Goal: Information Seeking & Learning: Learn about a topic

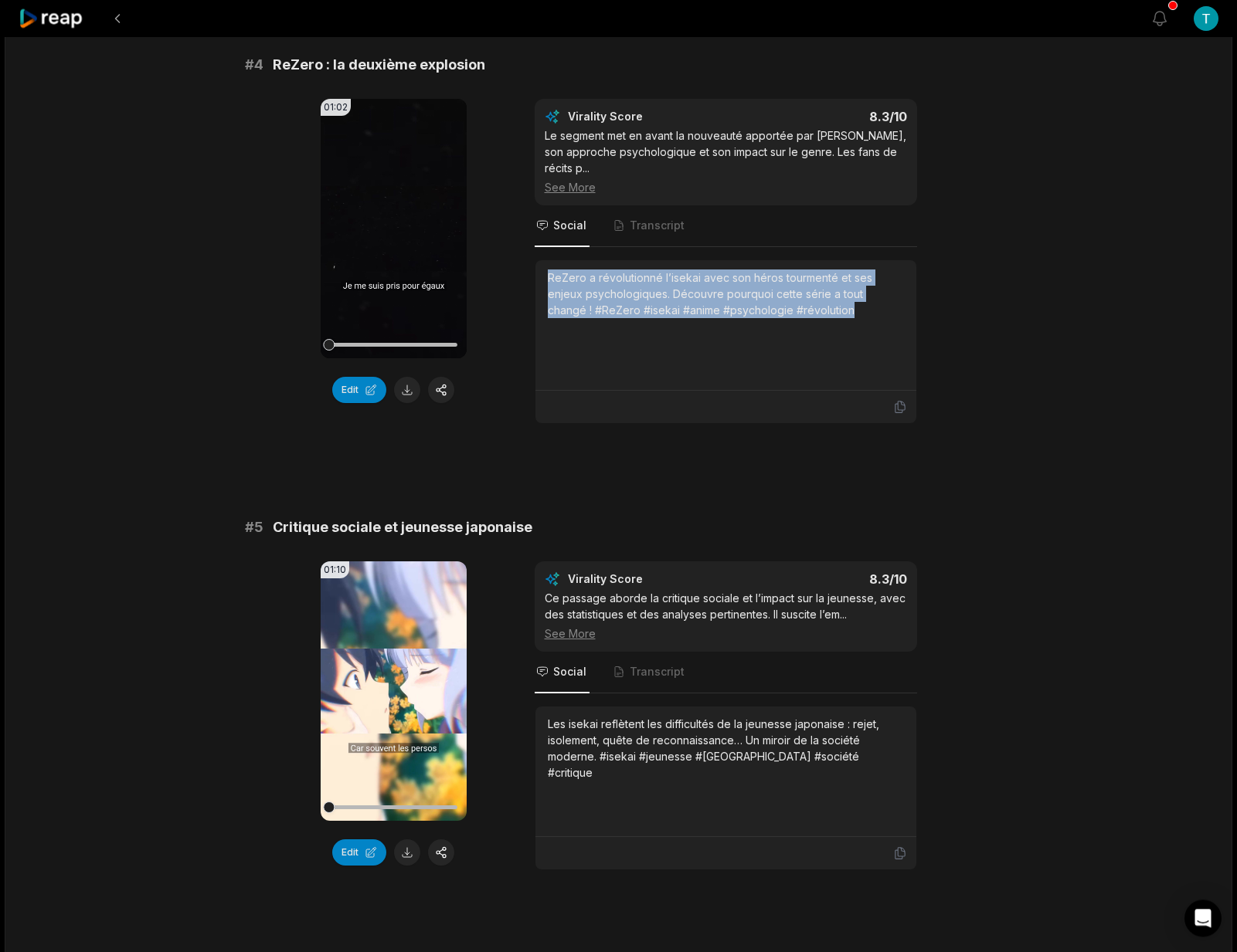
scroll to position [1507, 0]
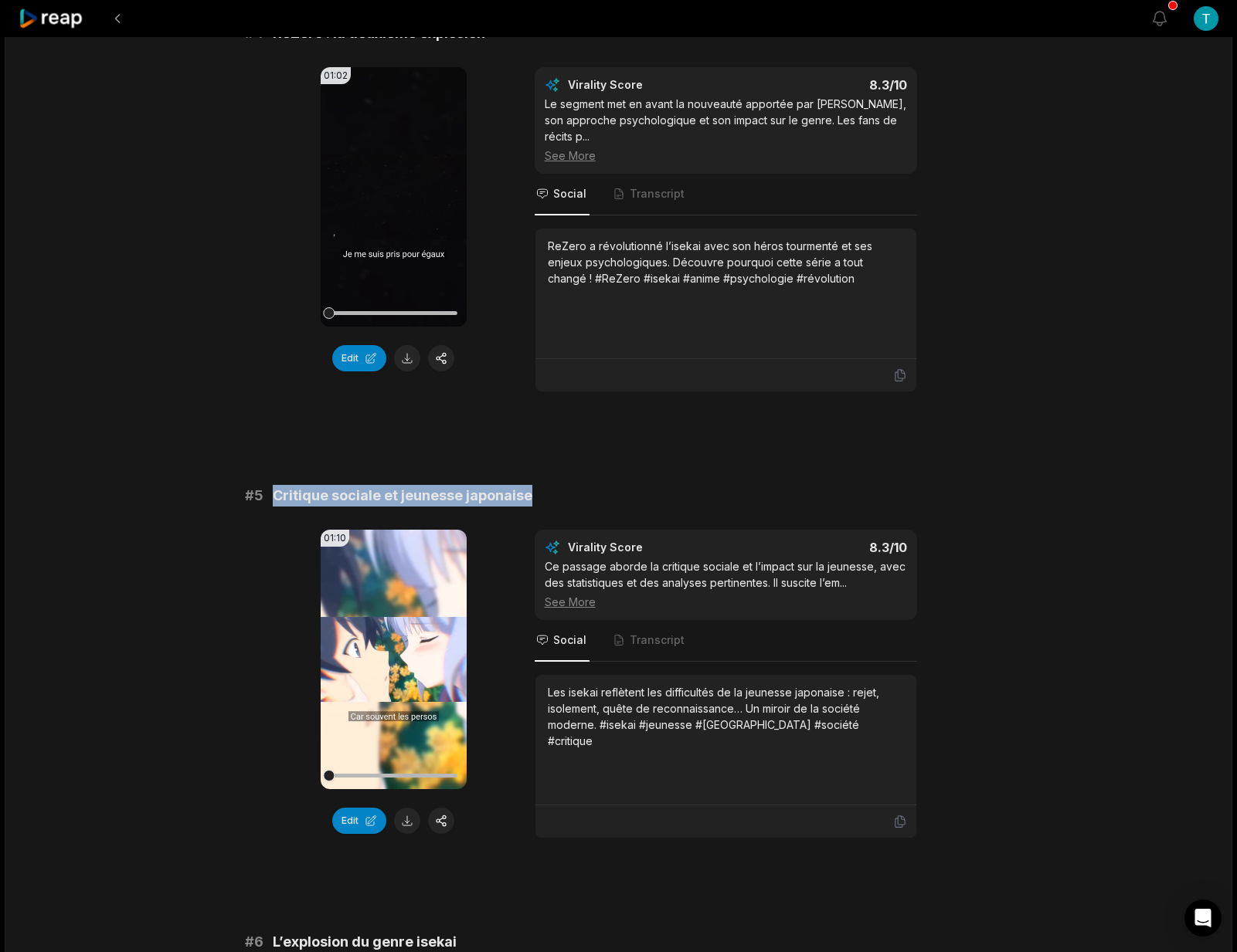
drag, startPoint x: 532, startPoint y: 512, endPoint x: 274, endPoint y: 517, distance: 258.0
click at [274, 507] on div "# 5 Critique sociale et jeunesse japonaise" at bounding box center [618, 496] width 748 height 22
copy span "Critique sociale et jeunesse japonaise"
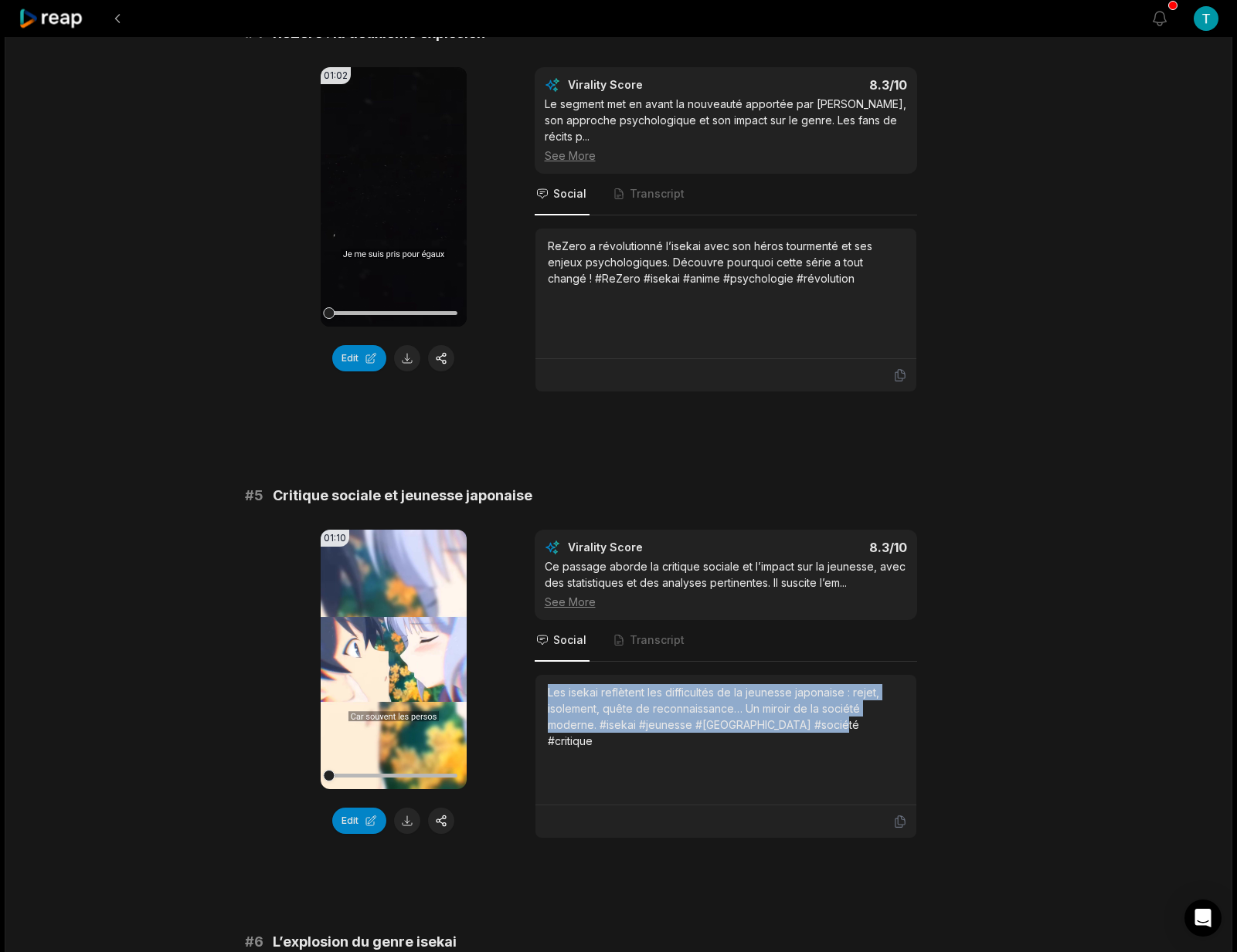
drag, startPoint x: 810, startPoint y: 744, endPoint x: 516, endPoint y: 709, distance: 296.1
click at [535, 709] on div "Les isekai reflètent les difficultés de la jeunesse japonaise : rejet, isolemen…" at bounding box center [725, 740] width 381 height 131
copy div "Les isekai reflètent les difficultés de la jeunesse japonaise : rejet, isolemen…"
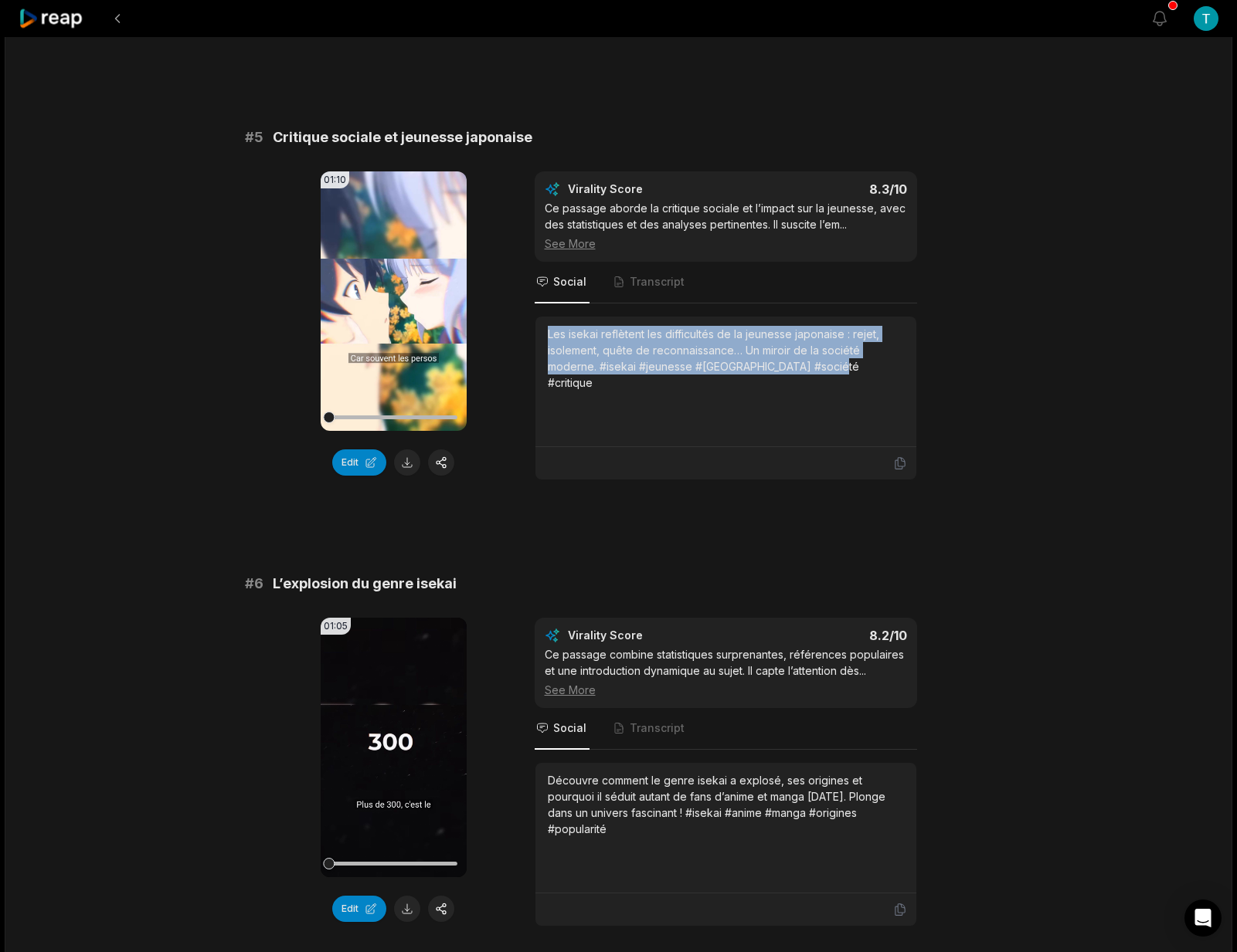
scroll to position [1927, 0]
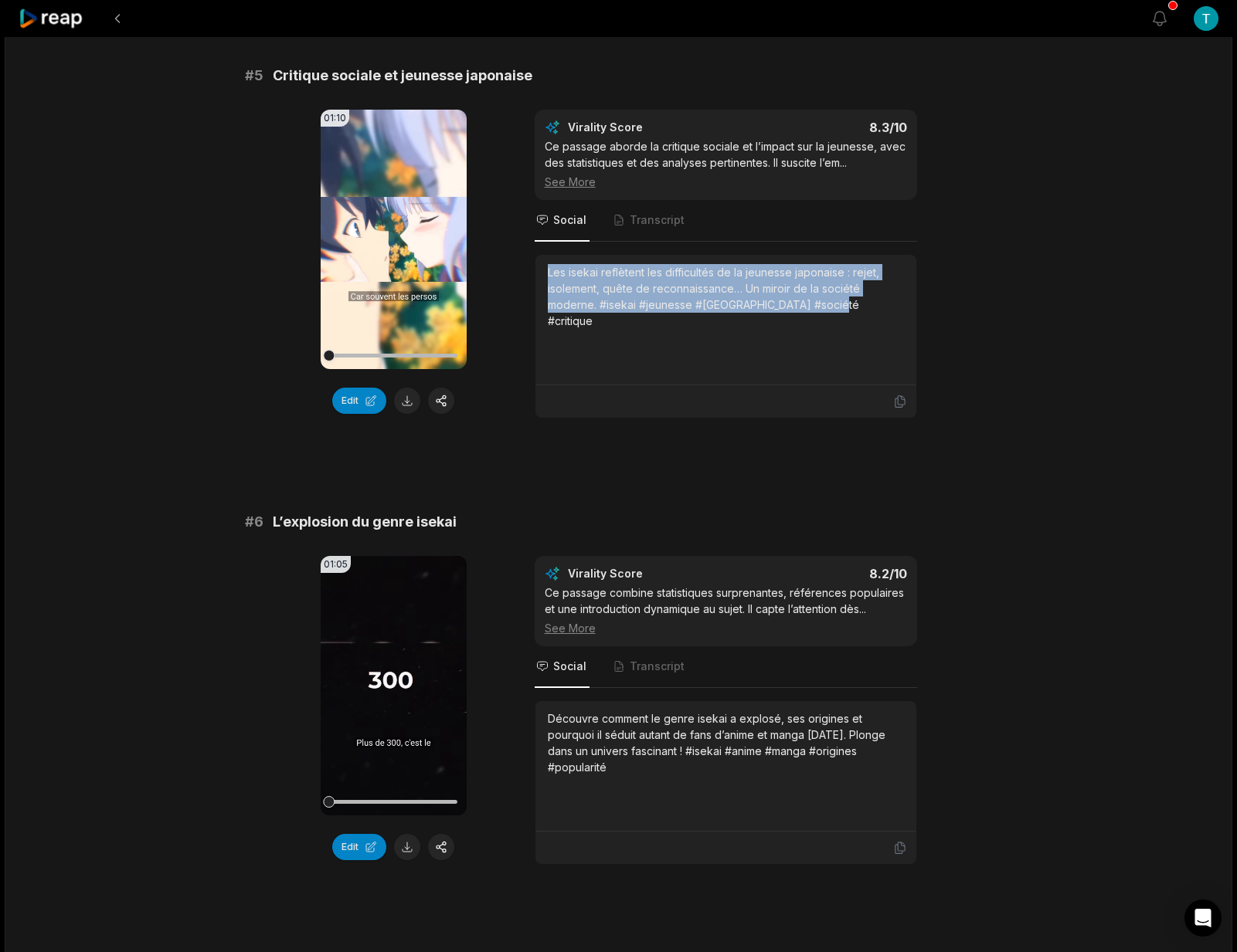
drag, startPoint x: 617, startPoint y: 790, endPoint x: 532, endPoint y: 735, distance: 101.2
click at [535, 735] on div "Découvre comment le genre isekai a explosé, ses origines et pourquoi il séduit …" at bounding box center [725, 766] width 381 height 131
copy div "Découvre comment le genre isekai a explosé, ses origines et pourquoi il séduit …"
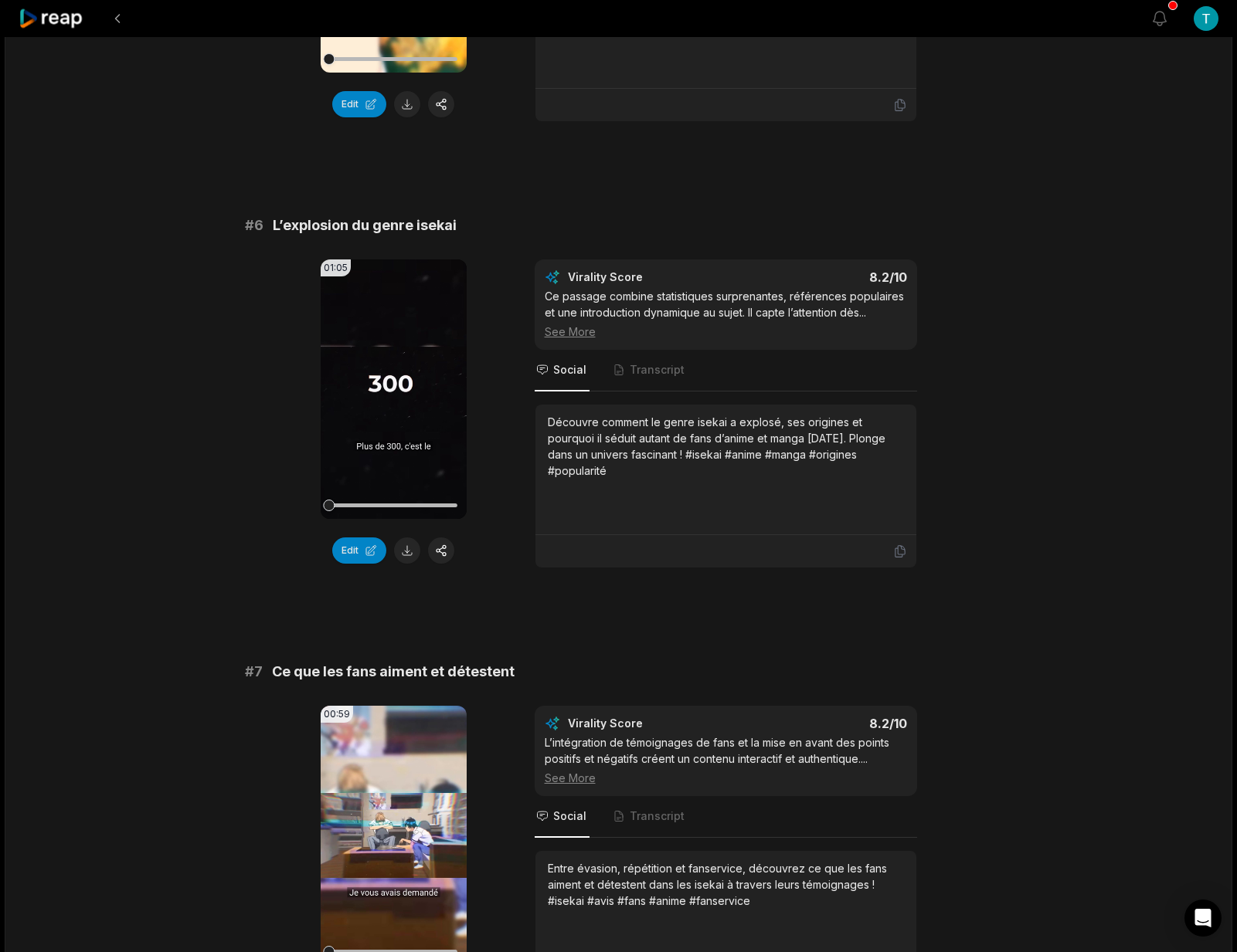
scroll to position [2372, 0]
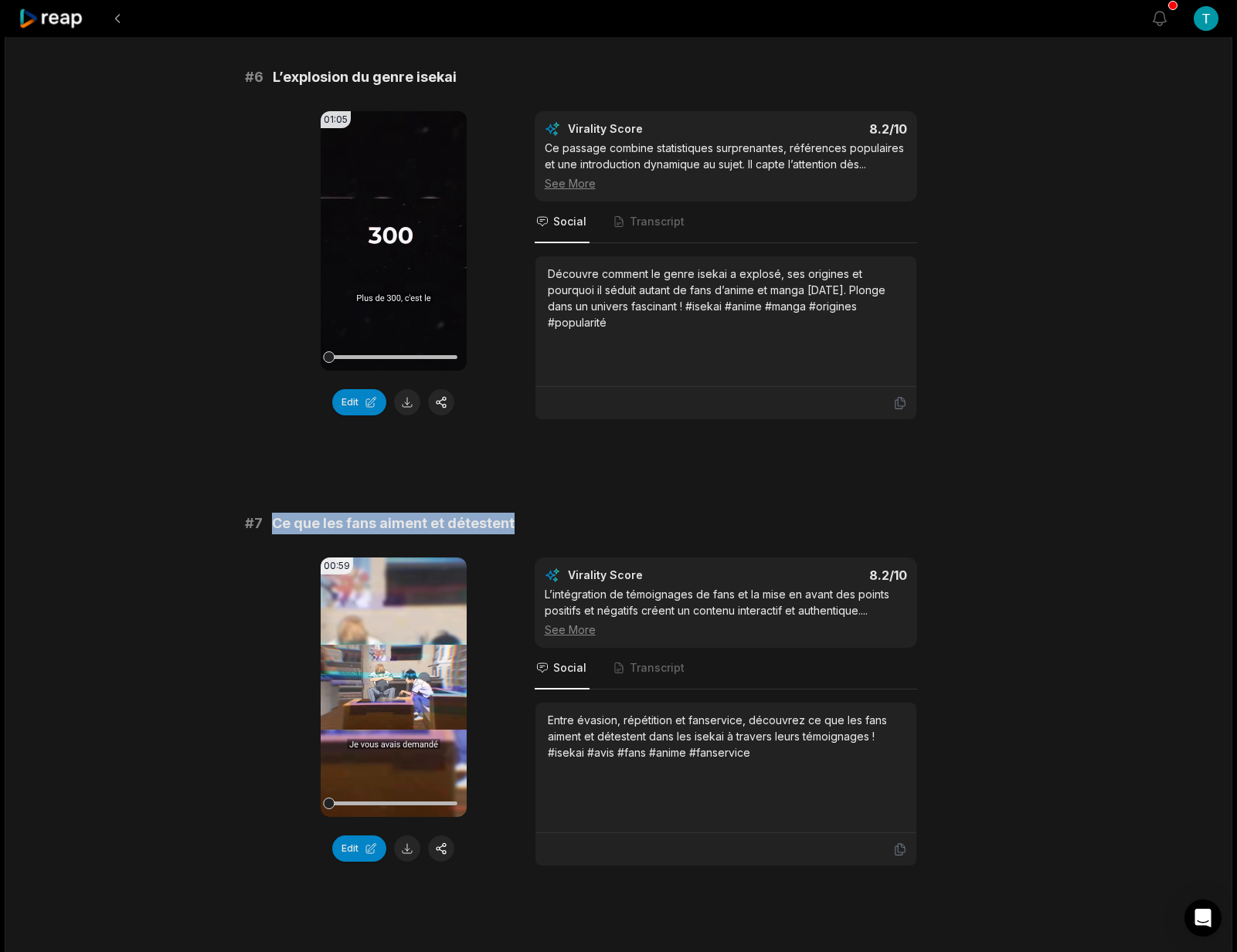
drag, startPoint x: 524, startPoint y: 541, endPoint x: 274, endPoint y: 548, distance: 250.1
click at [274, 534] on div "# 7 Ce que les fans aiment et détestent" at bounding box center [618, 523] width 748 height 22
copy span "Ce que les fans aiment et détestent"
click at [510, 534] on div "# 7 Ce que les fans aiment et détestent" at bounding box center [618, 523] width 748 height 22
drag, startPoint x: 511, startPoint y: 543, endPoint x: 272, endPoint y: 544, distance: 239.0
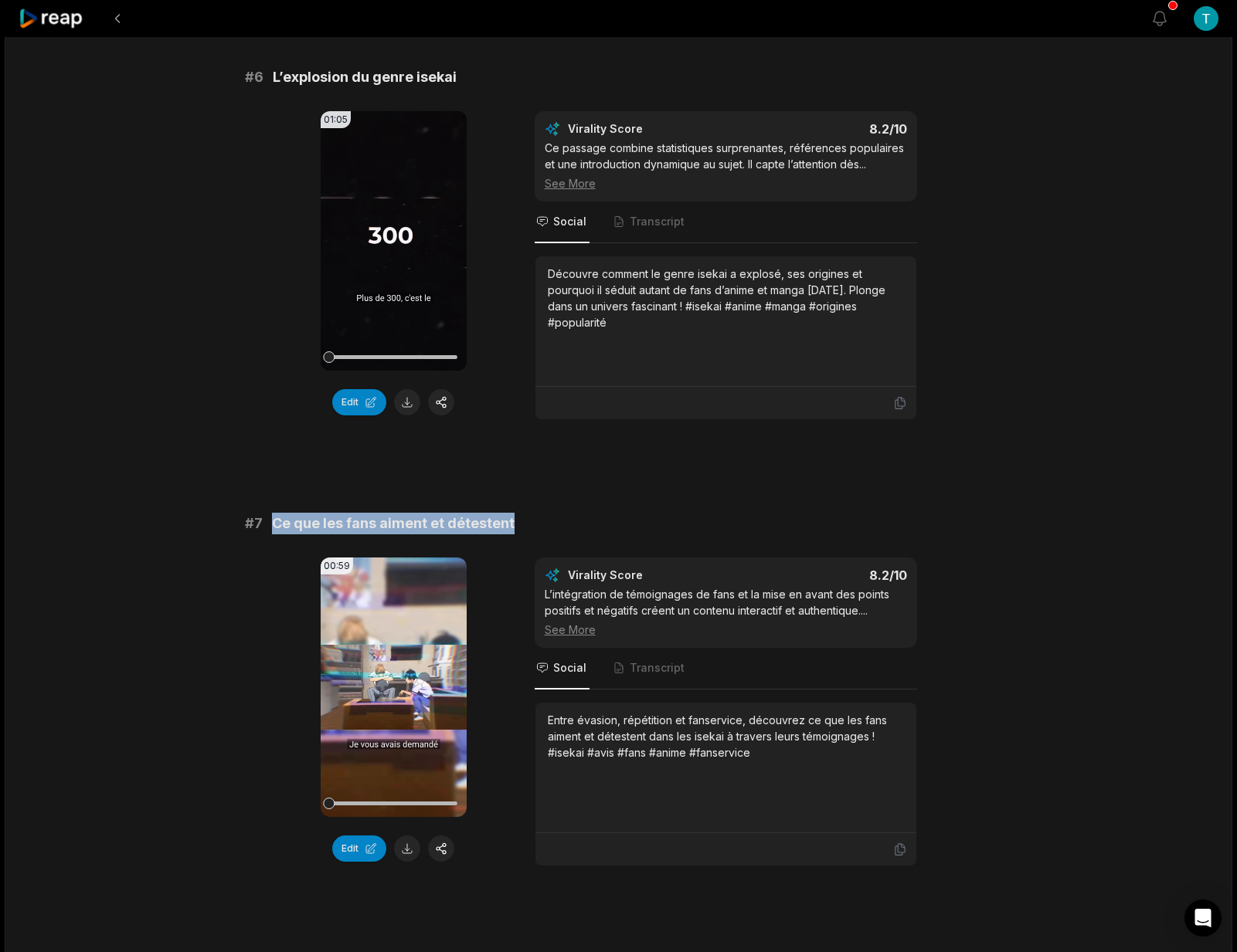
click at [272, 534] on div "# 7 Ce que les fans aiment et détestent" at bounding box center [618, 523] width 748 height 22
copy span "Ce que les fans aiment et détestent"
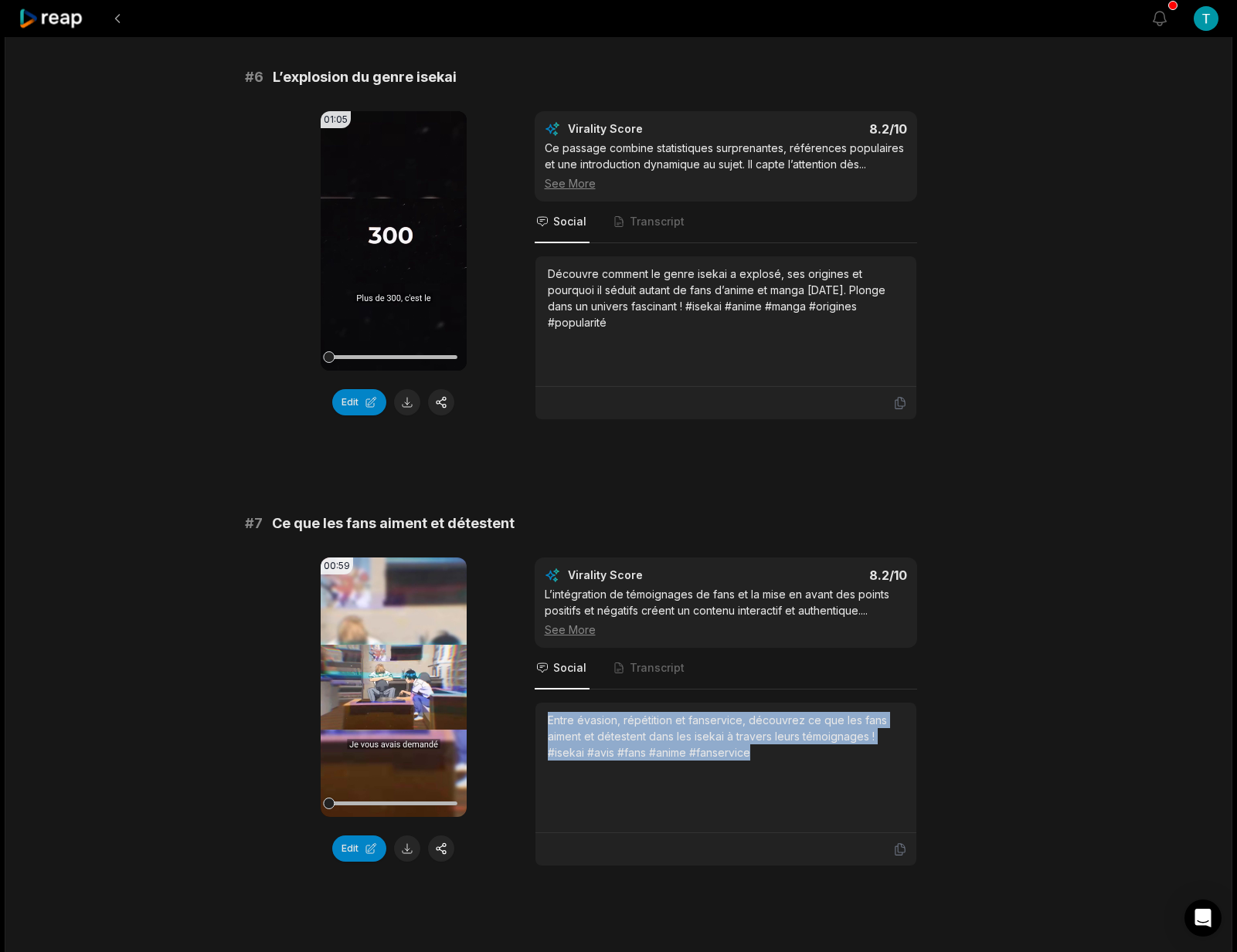
drag, startPoint x: 765, startPoint y: 772, endPoint x: 544, endPoint y: 740, distance: 223.3
click at [544, 740] on div "Entre évasion, répétition et fanservice, découvrez ce que les fans aiment et dé…" at bounding box center [725, 768] width 381 height 131
copy div "Entre évasion, répétition et fanservice, découvrez ce que les fans aiment et dé…"
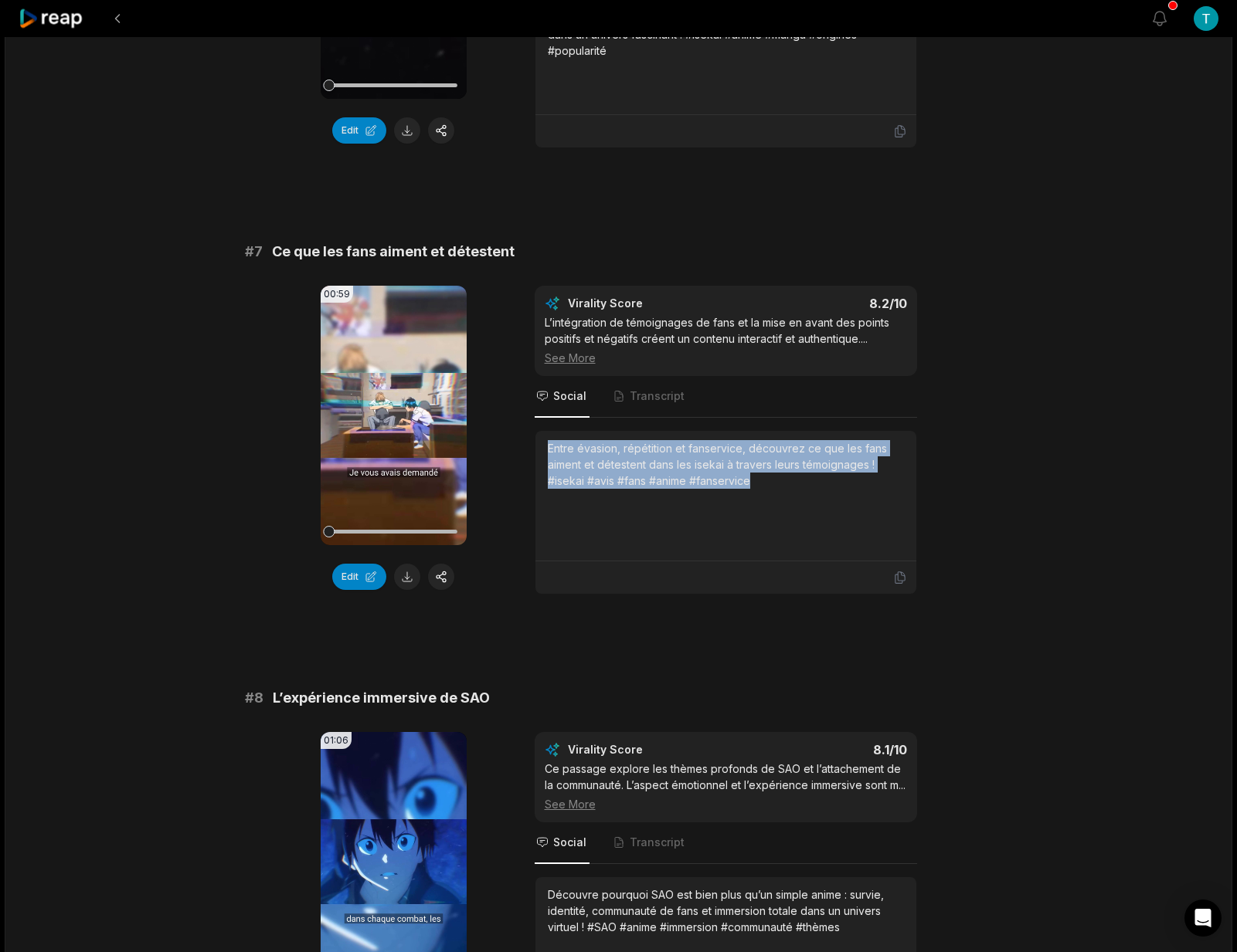
scroll to position [2792, 0]
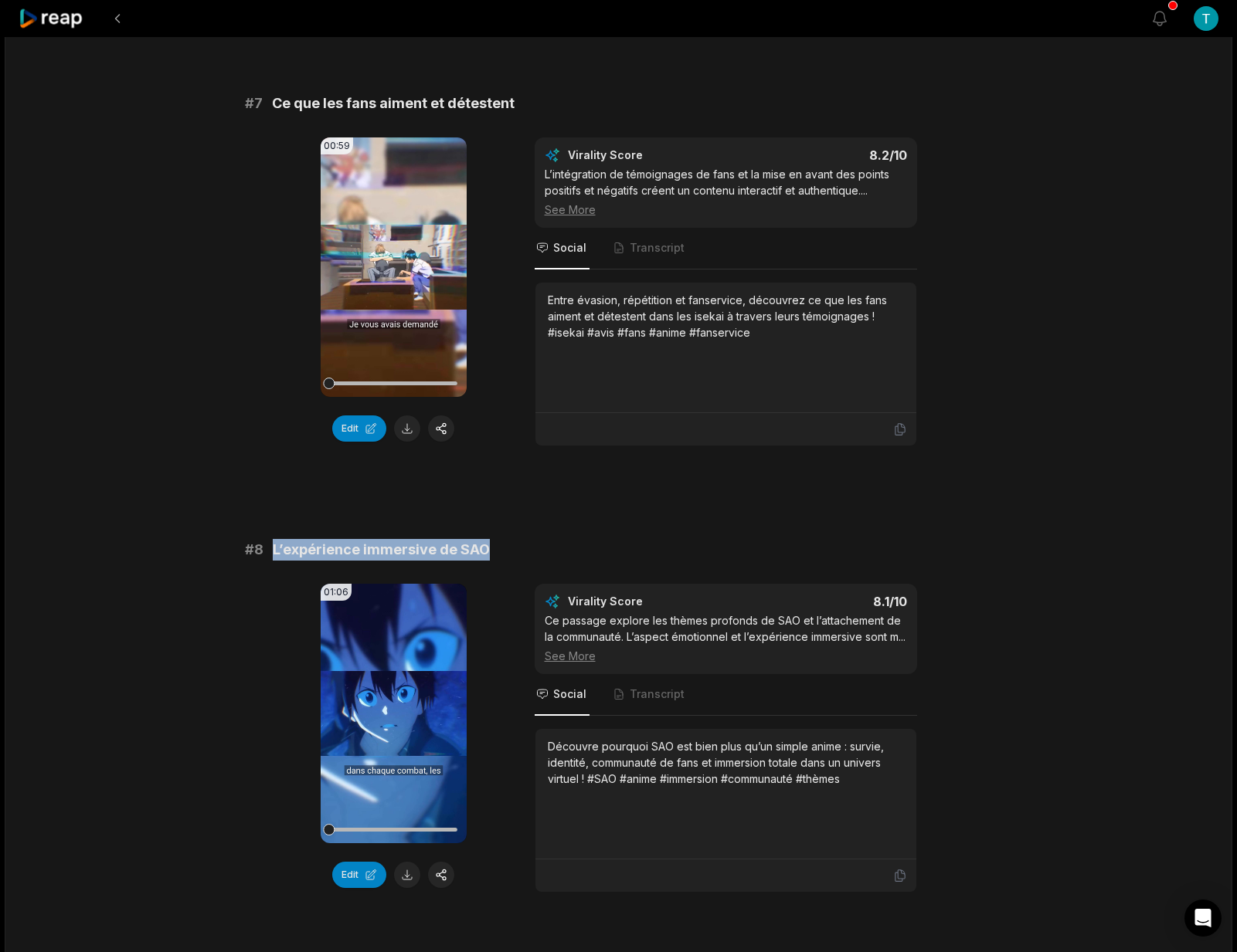
drag, startPoint x: 487, startPoint y: 568, endPoint x: 274, endPoint y: 566, distance: 213.0
click at [274, 561] on div "# 8 L’expérience immersive de SAO" at bounding box center [618, 550] width 748 height 22
copy span "L’expérience immersive de SAO"
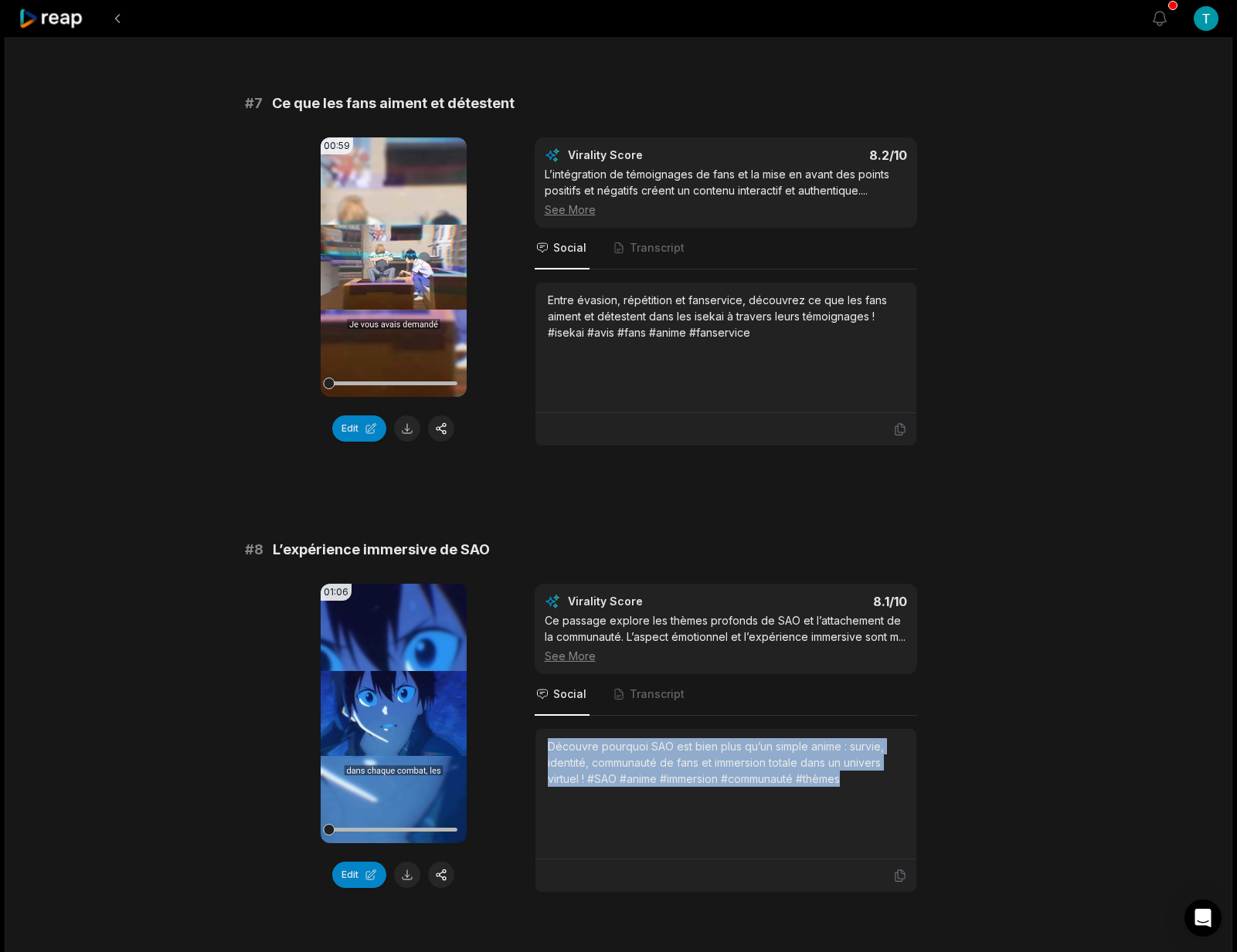
drag, startPoint x: 840, startPoint y: 814, endPoint x: 546, endPoint y: 784, distance: 295.5
click at [546, 784] on div "Découvre pourquoi SAO est bien plus qu’un simple anime : survie, identité, comm…" at bounding box center [725, 795] width 381 height 131
copy div "Découvre pourquoi SAO est bien plus qu’un simple anime : survie, identité, comm…"
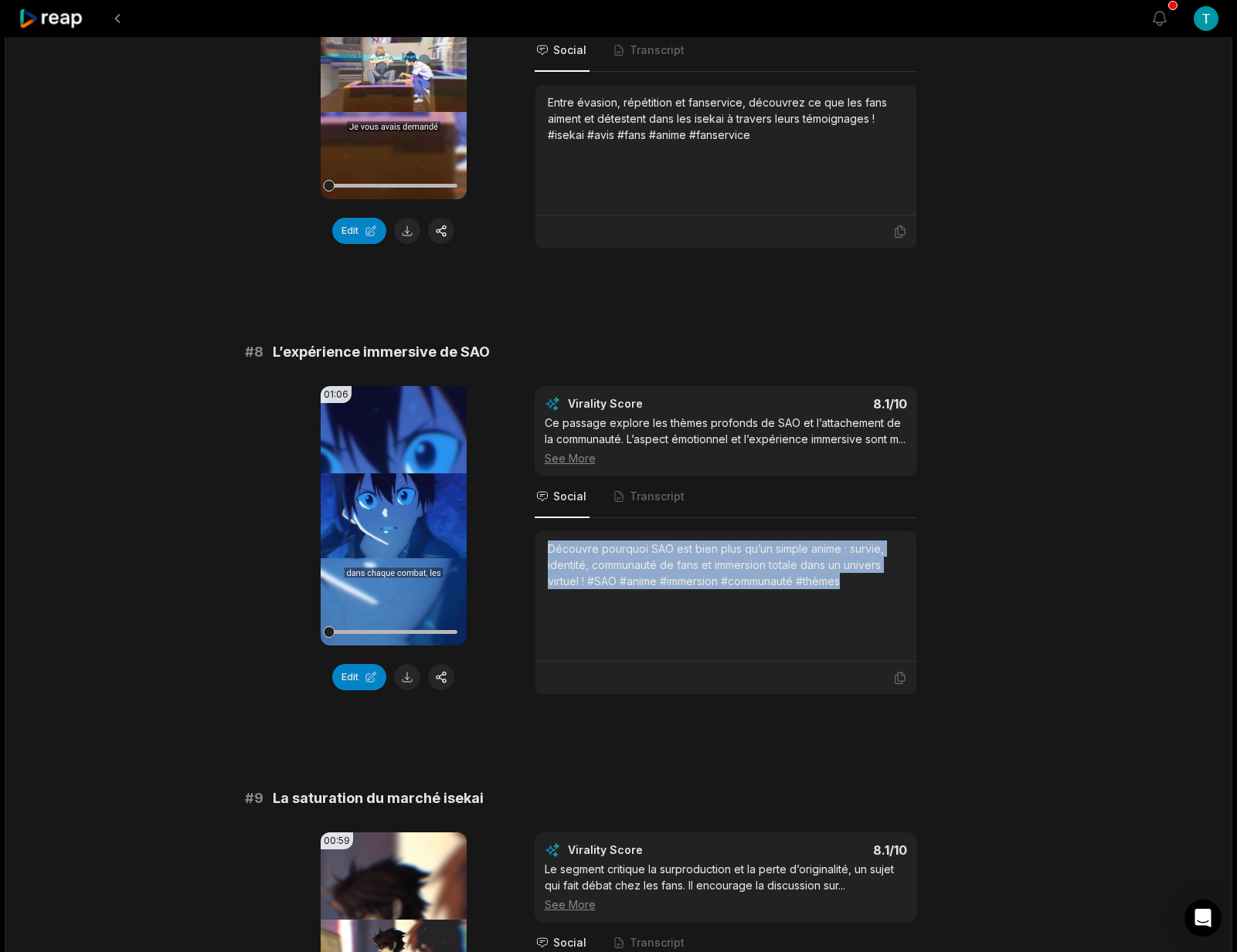
scroll to position [3126, 0]
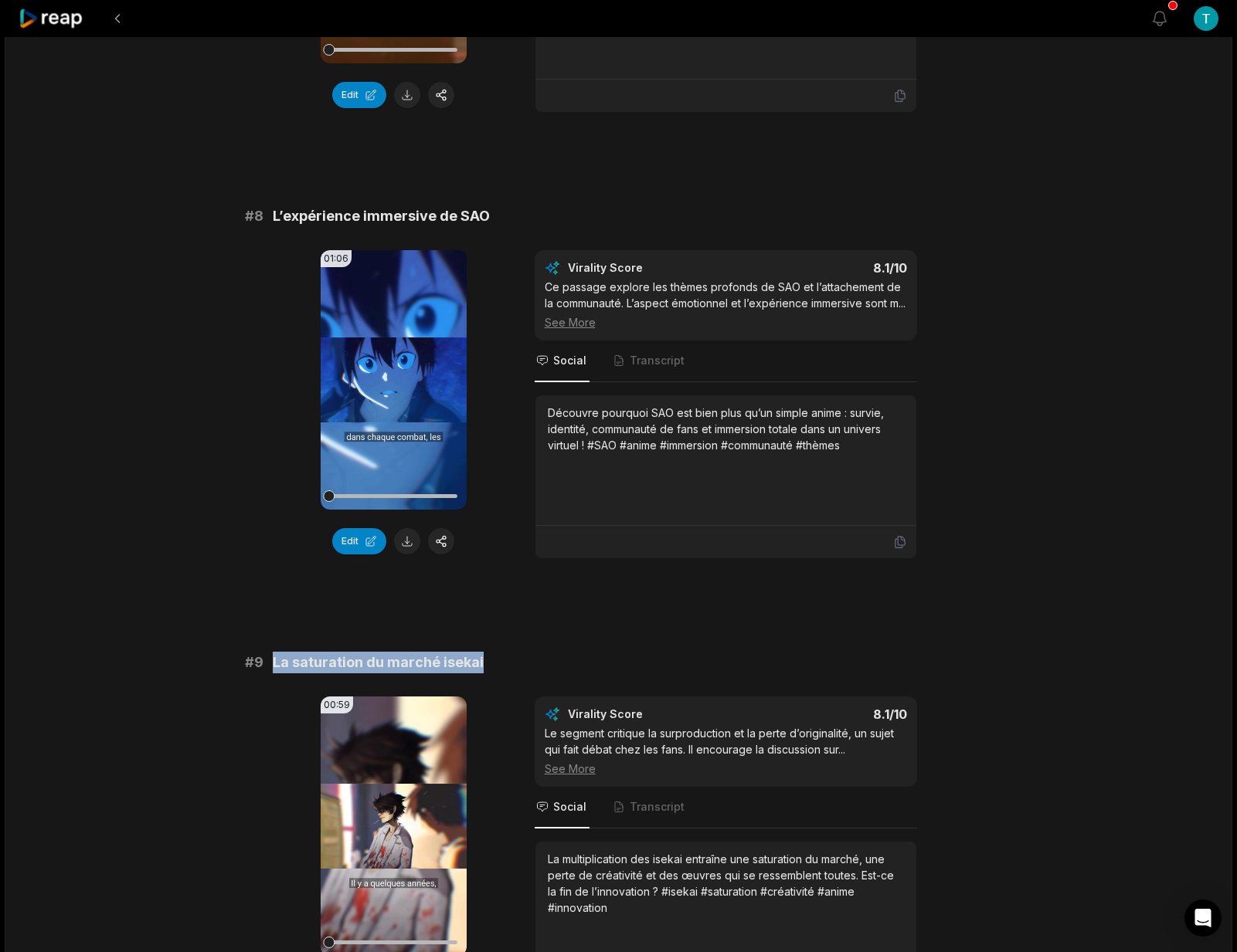
drag, startPoint x: 482, startPoint y: 694, endPoint x: 269, endPoint y: 699, distance: 213.1
click at [269, 673] on div "# 9 La saturation du marché isekai" at bounding box center [618, 662] width 748 height 22
copy span "La saturation du marché isekai"
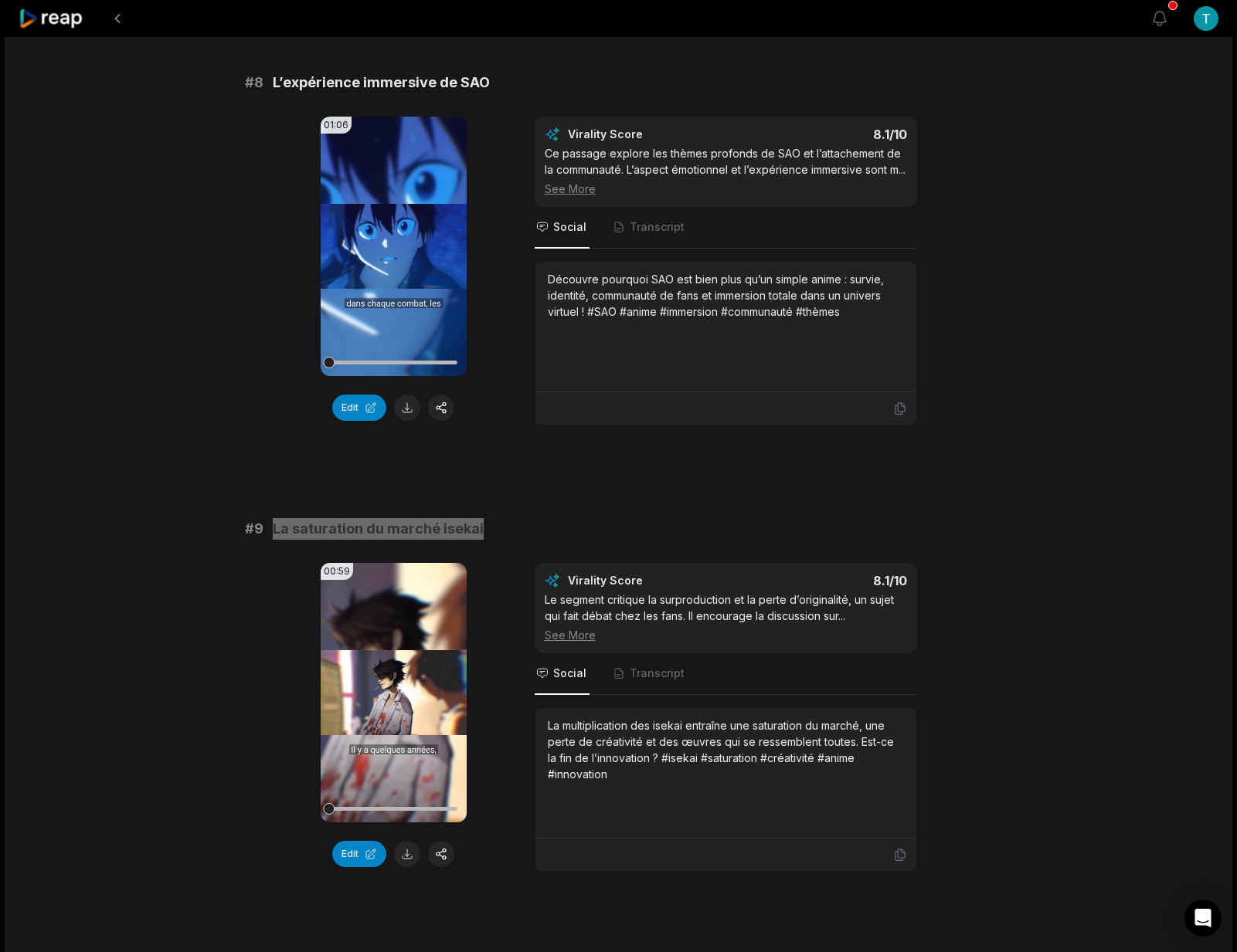
scroll to position [3262, 0]
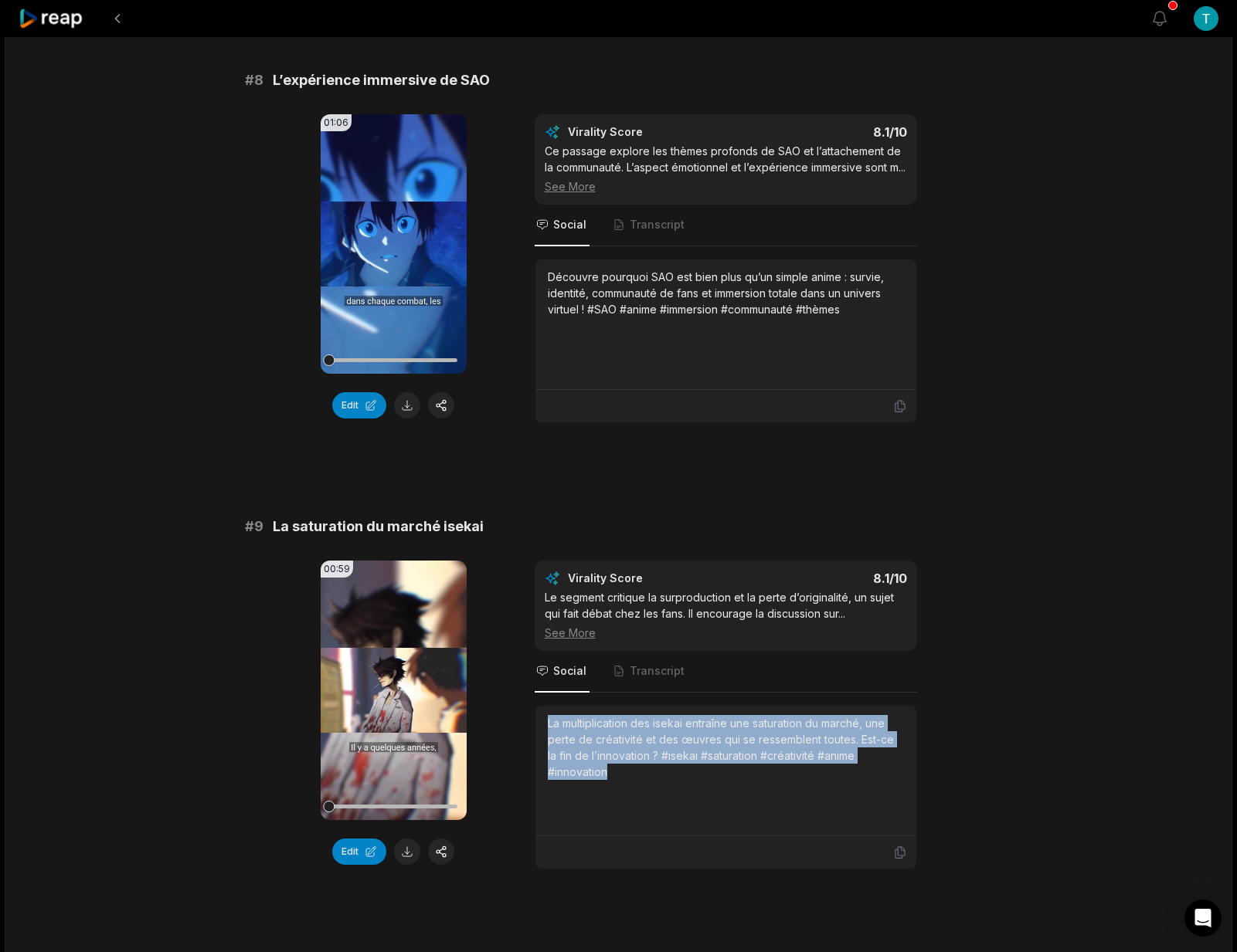
drag, startPoint x: 550, startPoint y: 754, endPoint x: 683, endPoint y: 812, distance: 145.1
click at [683, 812] on div "La multiplication des isekai entraîne une saturation du marché, une perte de cr…" at bounding box center [725, 770] width 356 height 111
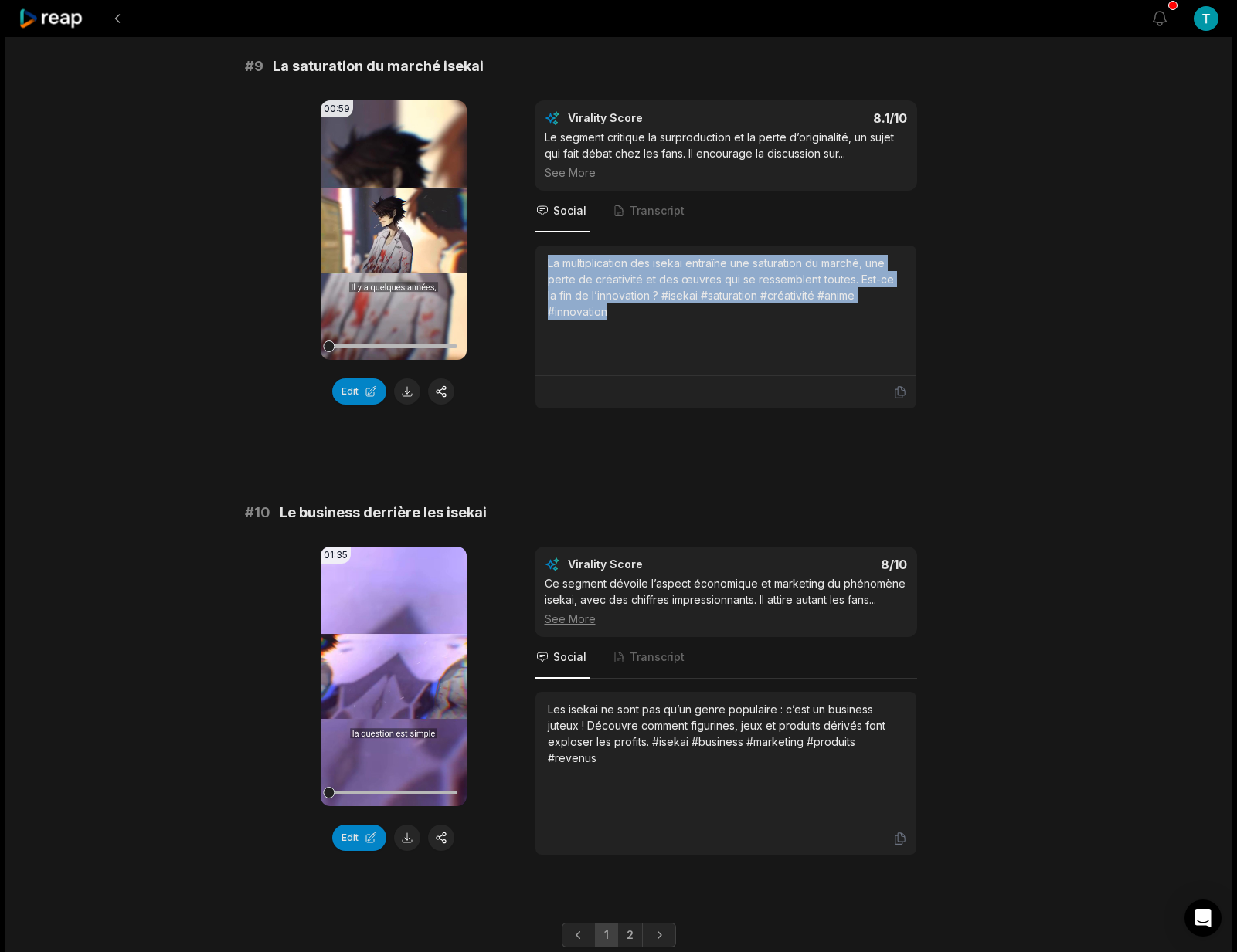
scroll to position [3793, 0]
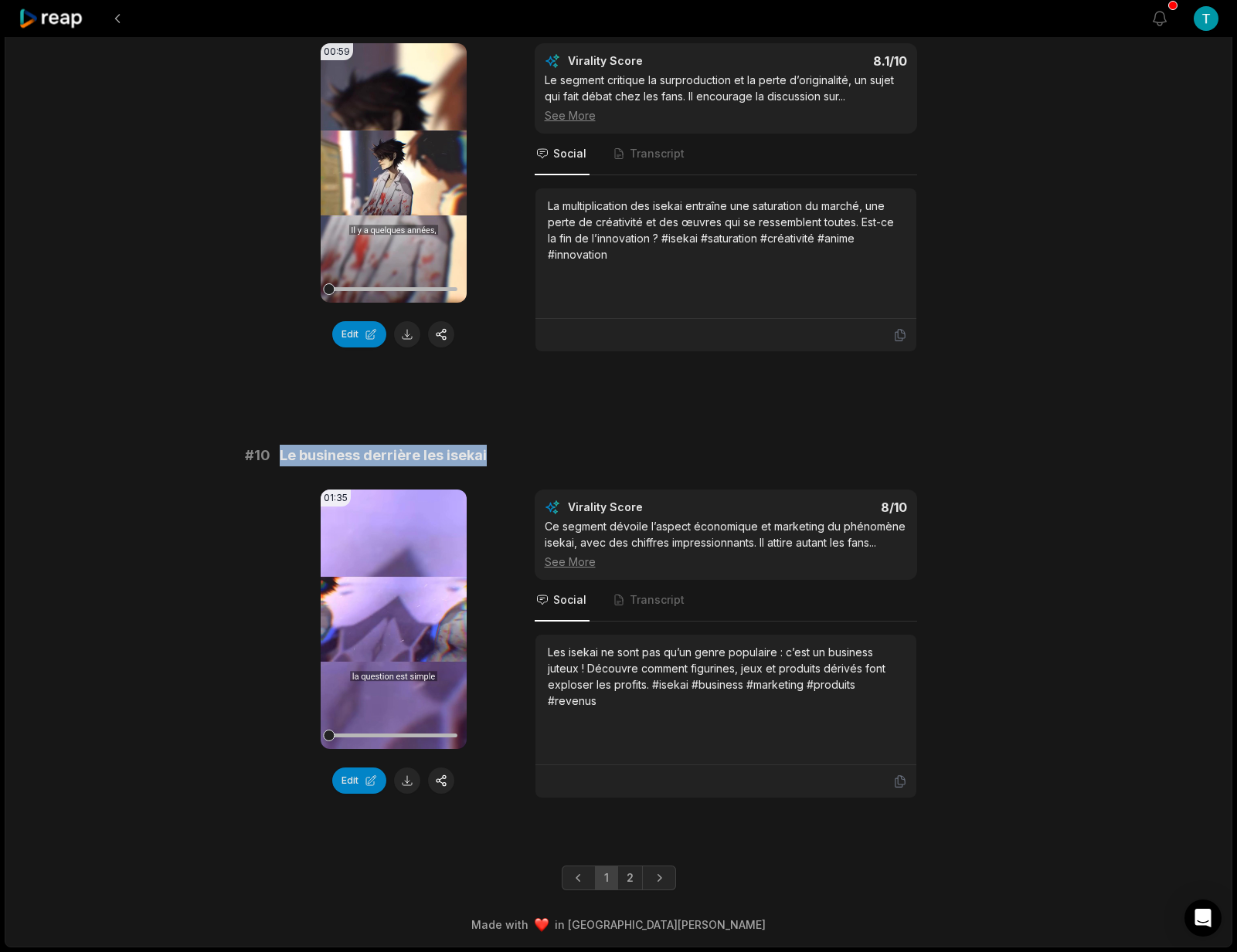
drag, startPoint x: 490, startPoint y: 478, endPoint x: 271, endPoint y: 476, distance: 219.0
click at [271, 466] on div "# 10 Le business derrière les isekai" at bounding box center [618, 455] width 748 height 22
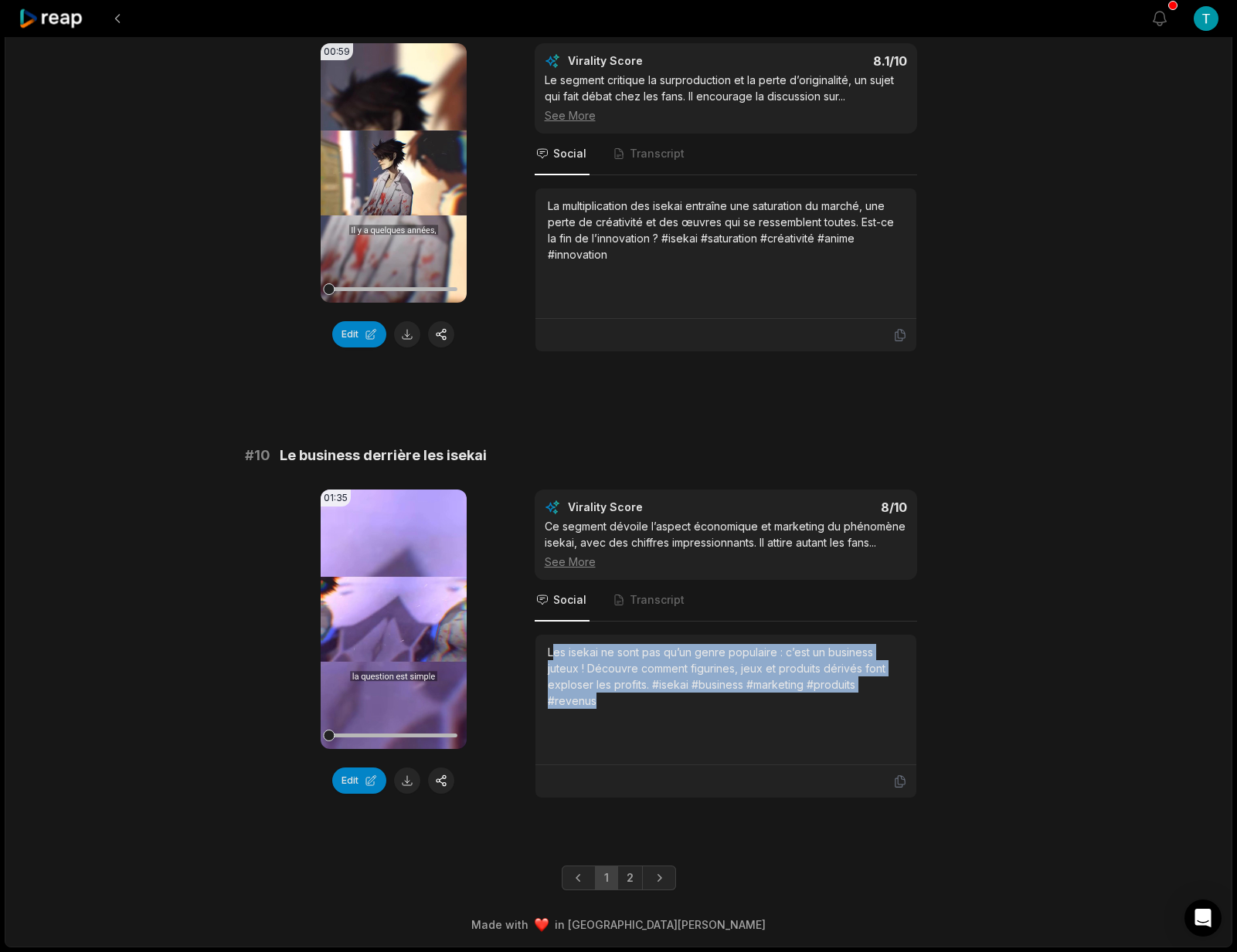
drag, startPoint x: 621, startPoint y: 727, endPoint x: 552, endPoint y: 672, distance: 88.2
click at [552, 672] on div "Les isekai ne sont pas qu’un genre populaire : c’est un business juteux ! Décou…" at bounding box center [725, 676] width 356 height 64
drag, startPoint x: 549, startPoint y: 671, endPoint x: 617, endPoint y: 720, distance: 83.8
click at [617, 709] on div "Les isekai ne sont pas qu’un genre populaire : c’est un business juteux ! Décou…" at bounding box center [725, 676] width 356 height 64
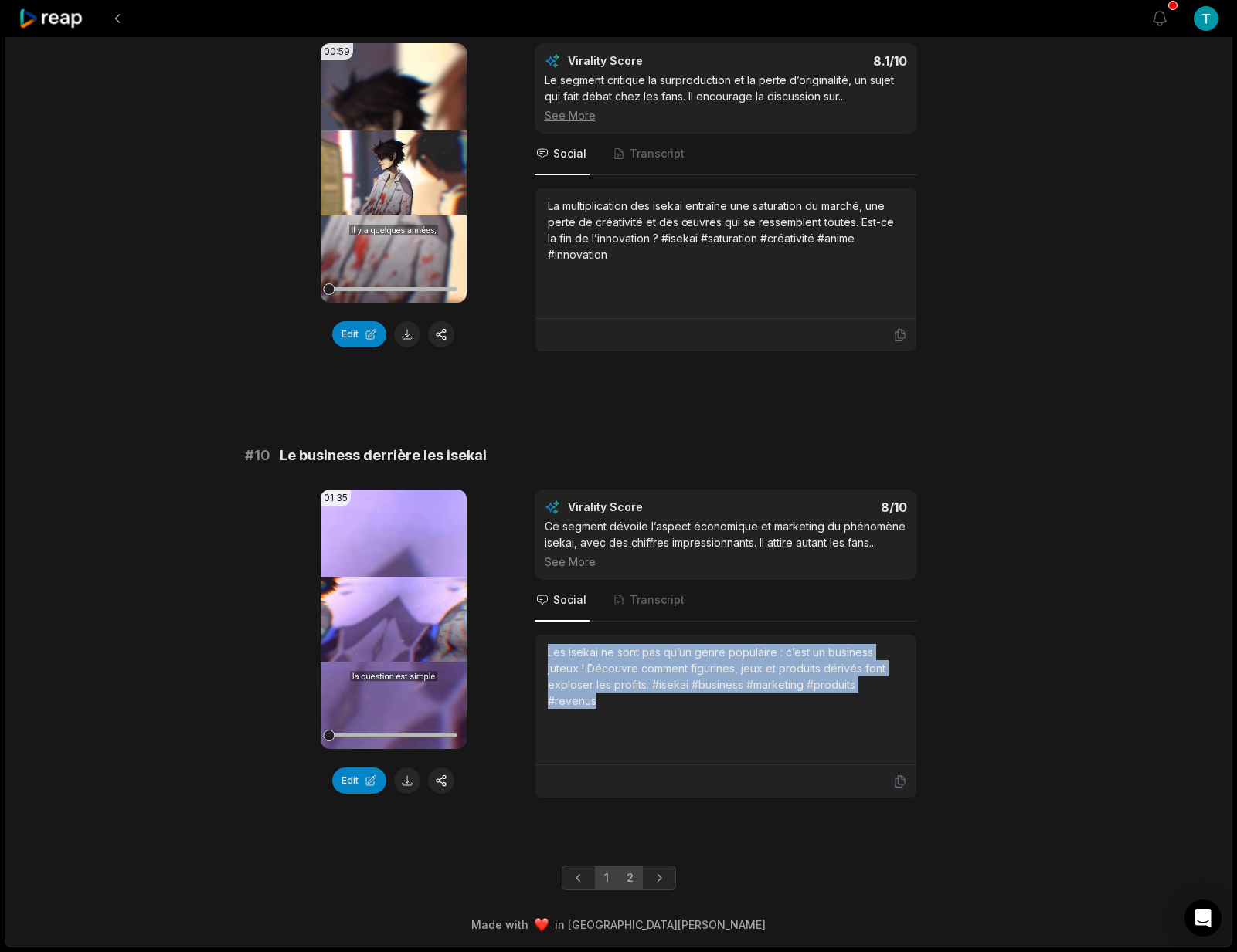
click at [631, 879] on link "2" at bounding box center [630, 878] width 25 height 25
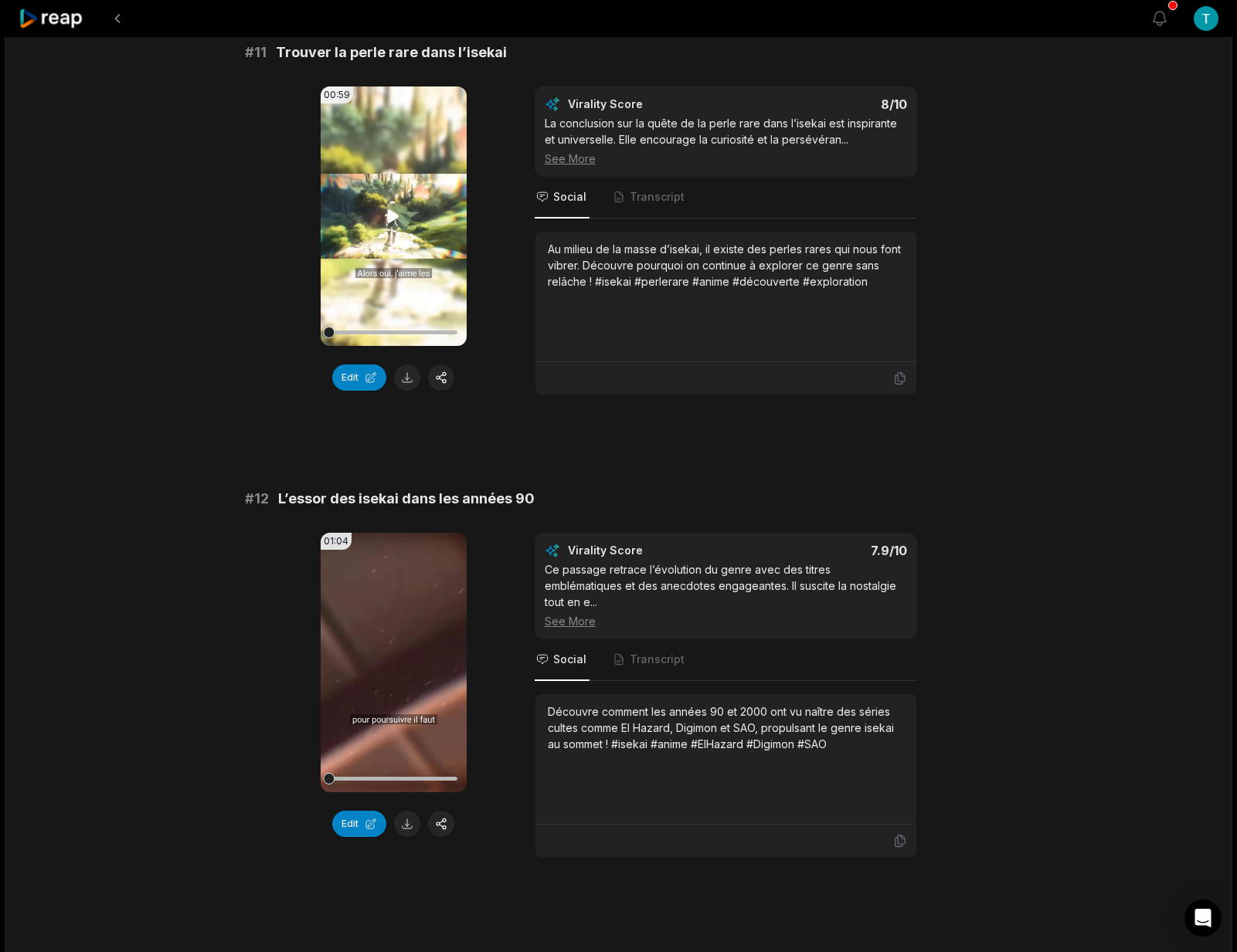
scroll to position [0, 0]
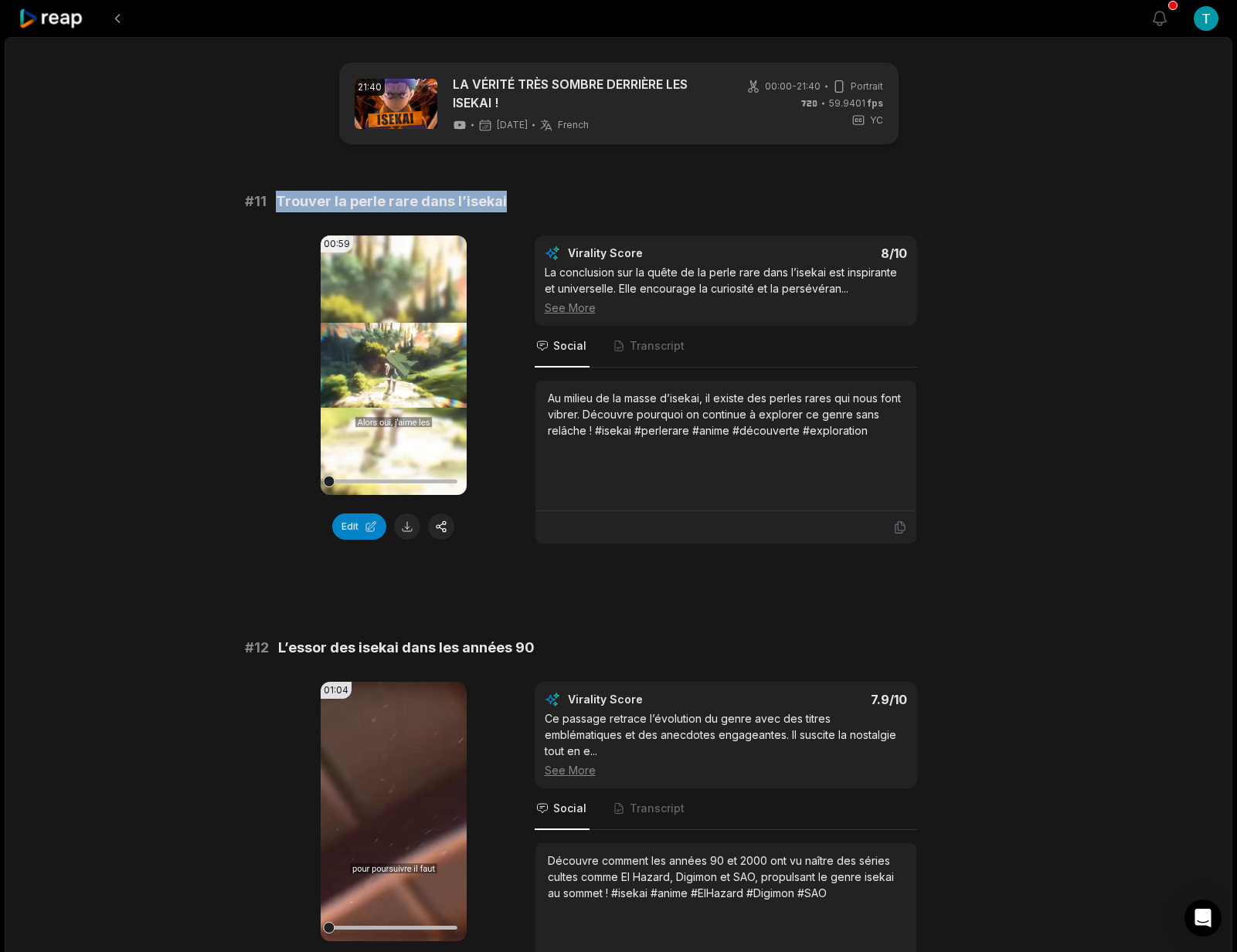
drag, startPoint x: 510, startPoint y: 204, endPoint x: 278, endPoint y: 201, distance: 232.0
click at [278, 201] on div "# 11 Trouver la perle rare dans l’isekai" at bounding box center [618, 202] width 748 height 22
click at [546, 648] on div "# 12 L’essor des isekai dans les années 90" at bounding box center [618, 648] width 748 height 22
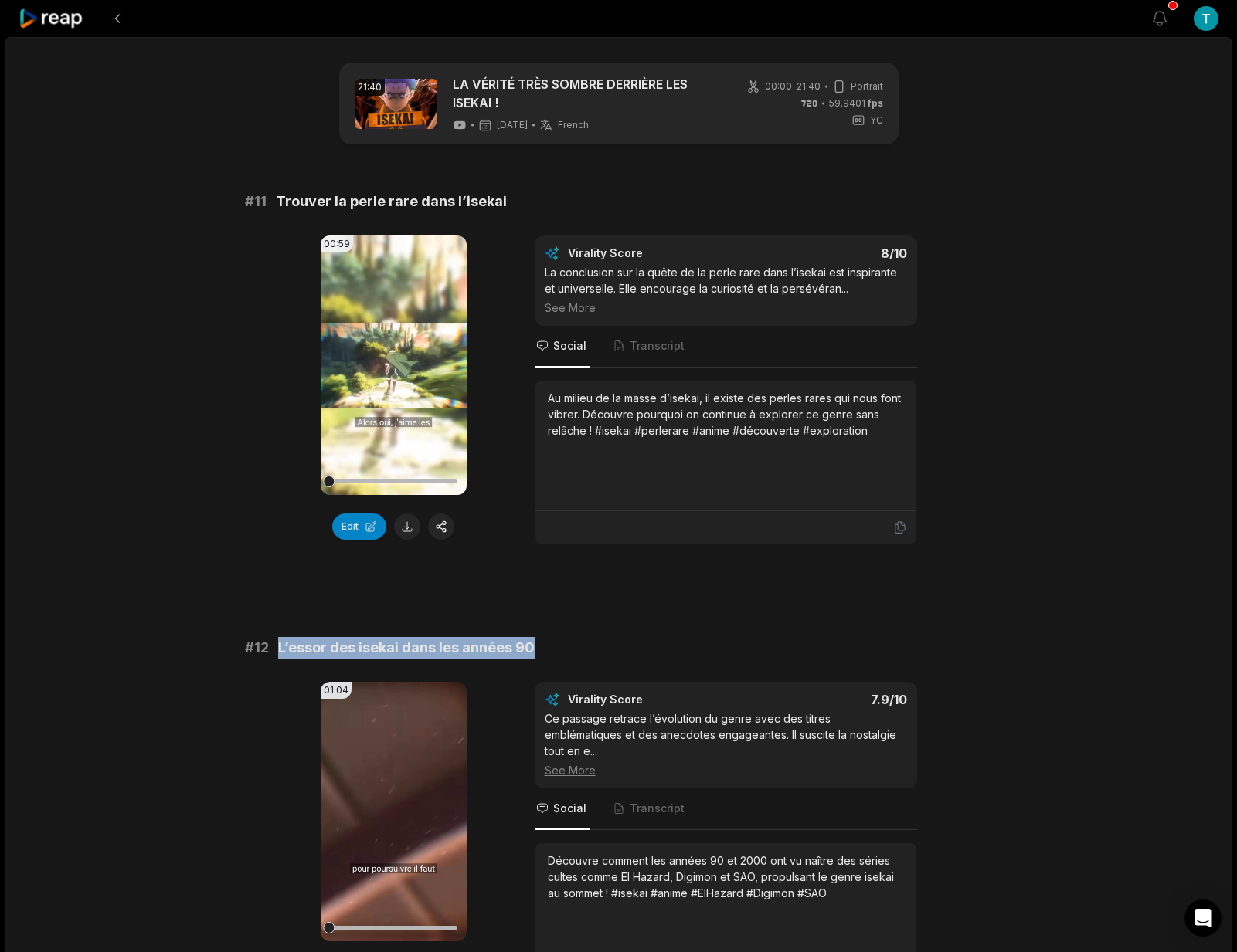
drag, startPoint x: 533, startPoint y: 649, endPoint x: 284, endPoint y: 647, distance: 249.0
click at [276, 650] on div "# 12 L’essor des isekai dans les années 90" at bounding box center [618, 648] width 748 height 22
copy span "L’essor des isekai dans les années 90"
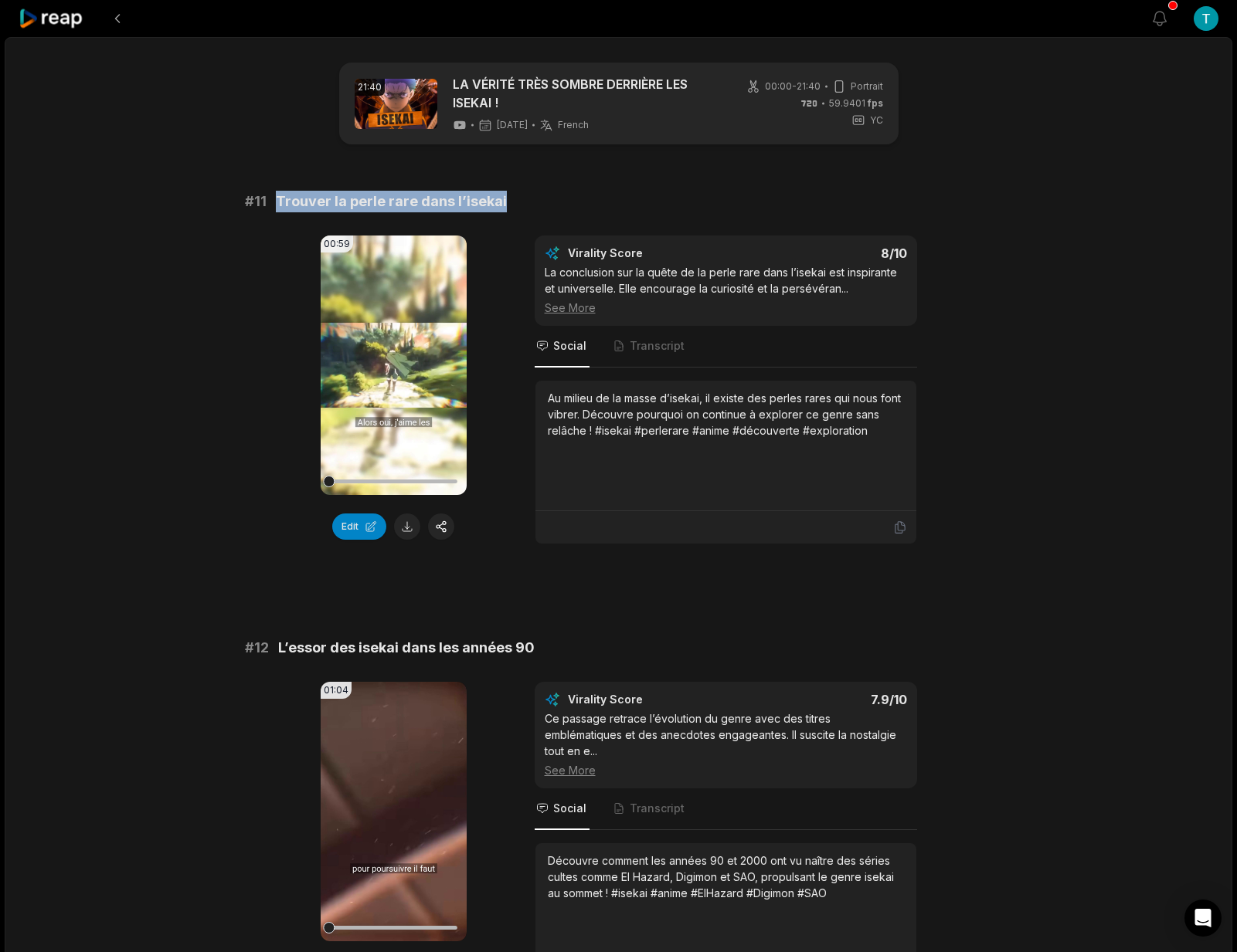
drag, startPoint x: 517, startPoint y: 201, endPoint x: 271, endPoint y: 203, distance: 246.0
click at [271, 203] on div "# 11 Trouver la perle rare dans l’isekai" at bounding box center [618, 202] width 748 height 22
copy span "Trouver la perle rare dans l’isekai"
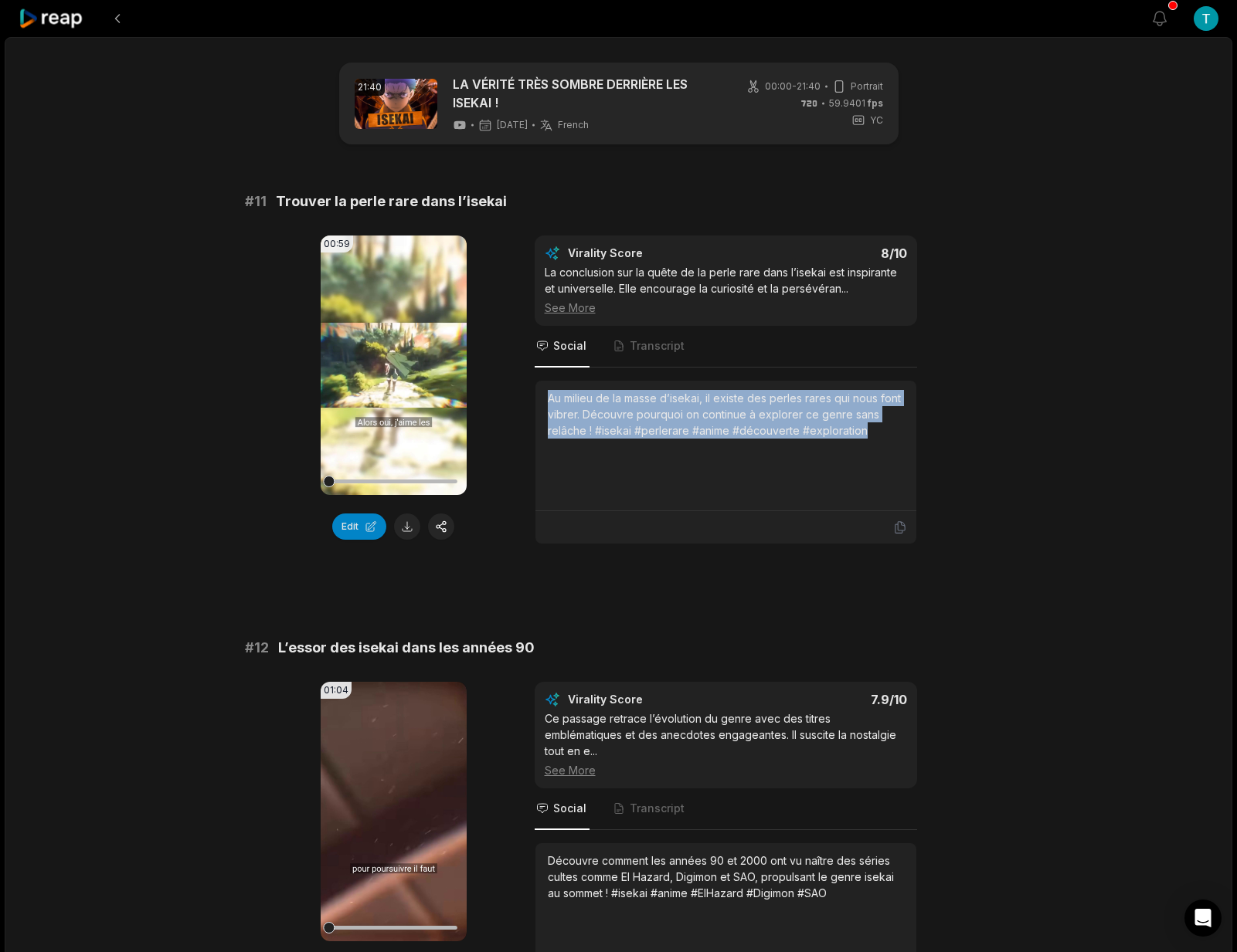
drag, startPoint x: 549, startPoint y: 400, endPoint x: 884, endPoint y: 447, distance: 338.3
click at [884, 447] on div "Au milieu de la masse d’isekai, il existe des perles rares qui nous font vibrer…" at bounding box center [725, 445] width 356 height 111
copy div "Au milieu de la masse d’isekai, il existe des perles rares qui nous font vibrer…"
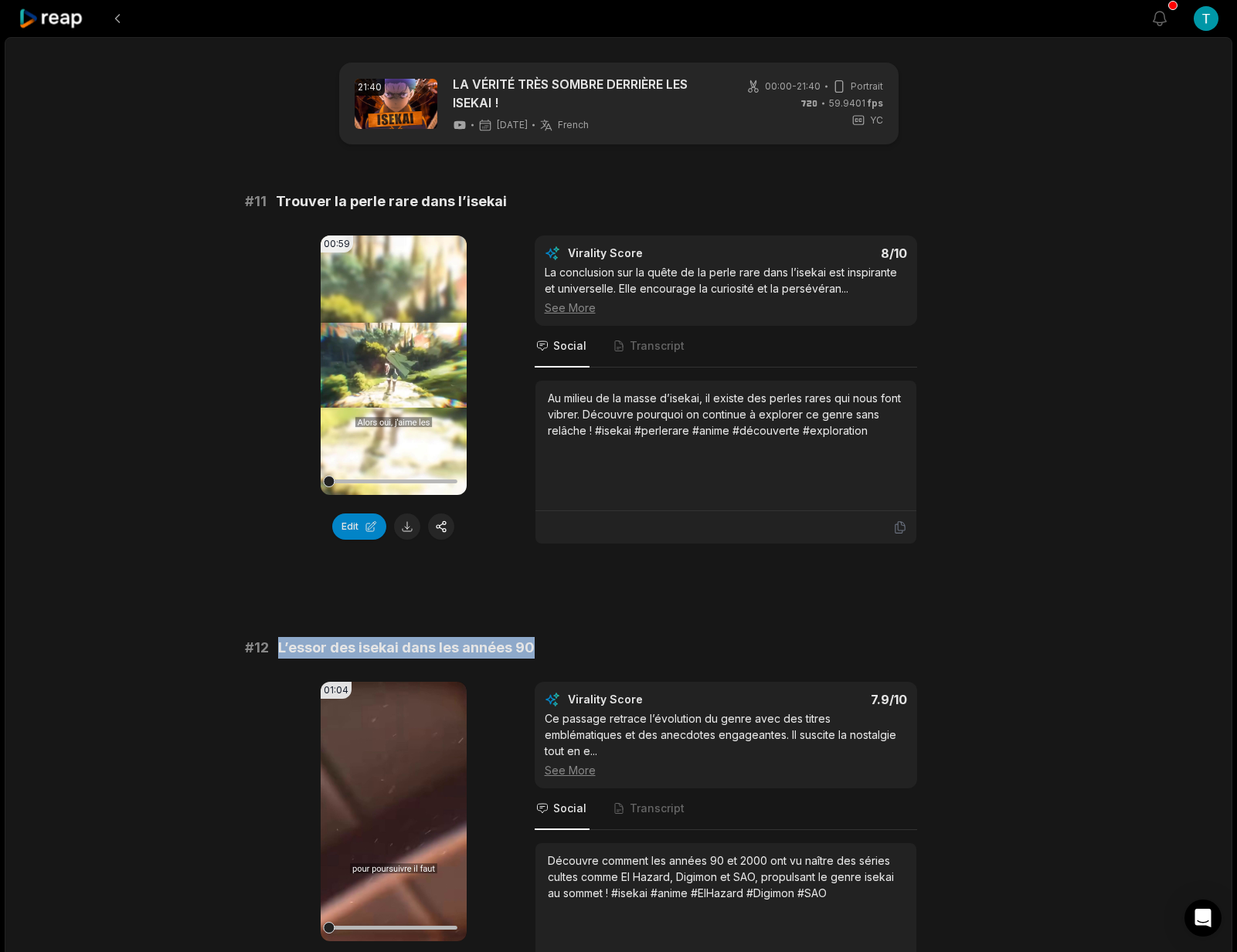
drag, startPoint x: 542, startPoint y: 648, endPoint x: 278, endPoint y: 649, distance: 264.0
click at [278, 649] on div "# 12 L’essor des isekai dans les années 90" at bounding box center [618, 648] width 748 height 22
copy span "L’essor des isekai dans les années 90"
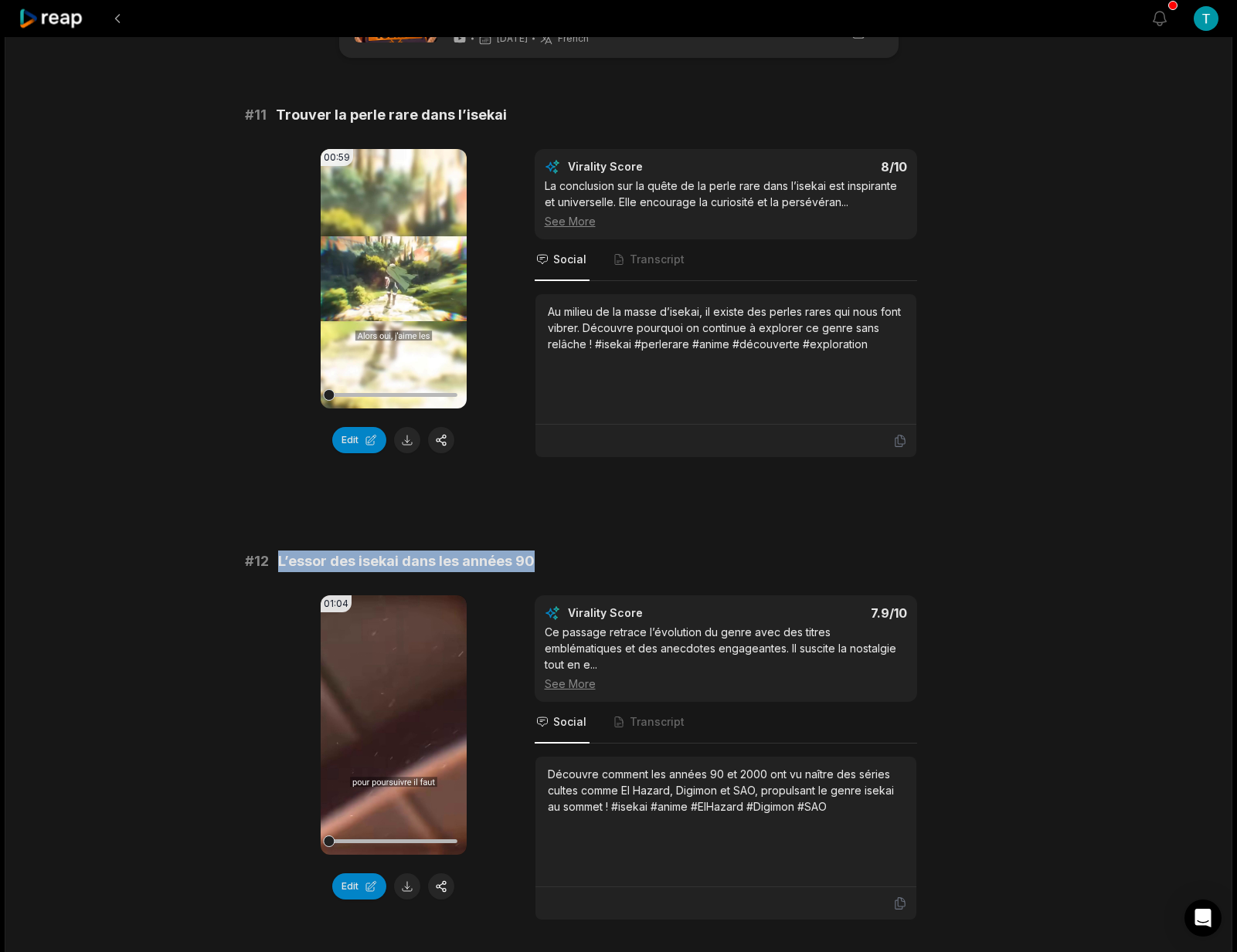
scroll to position [223, 0]
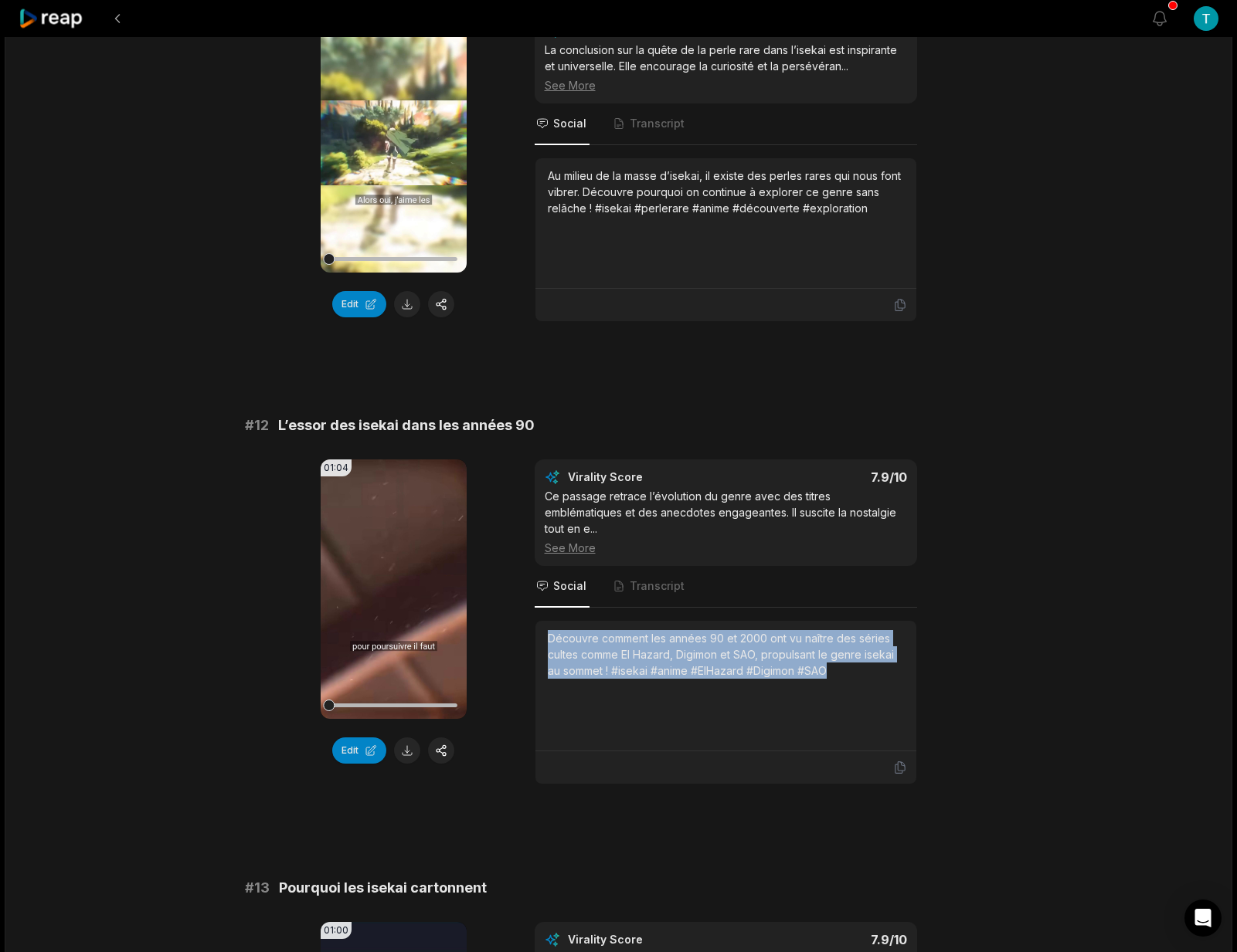
drag, startPoint x: 828, startPoint y: 656, endPoint x: 544, endPoint y: 624, distance: 285.8
click at [544, 624] on div "Découvre comment les années 90 et 2000 ont vu naître des séries cultes comme El…" at bounding box center [725, 687] width 381 height 131
copy div "Découvre comment les années 90 et 2000 ont vu naître des séries cultes comme El…"
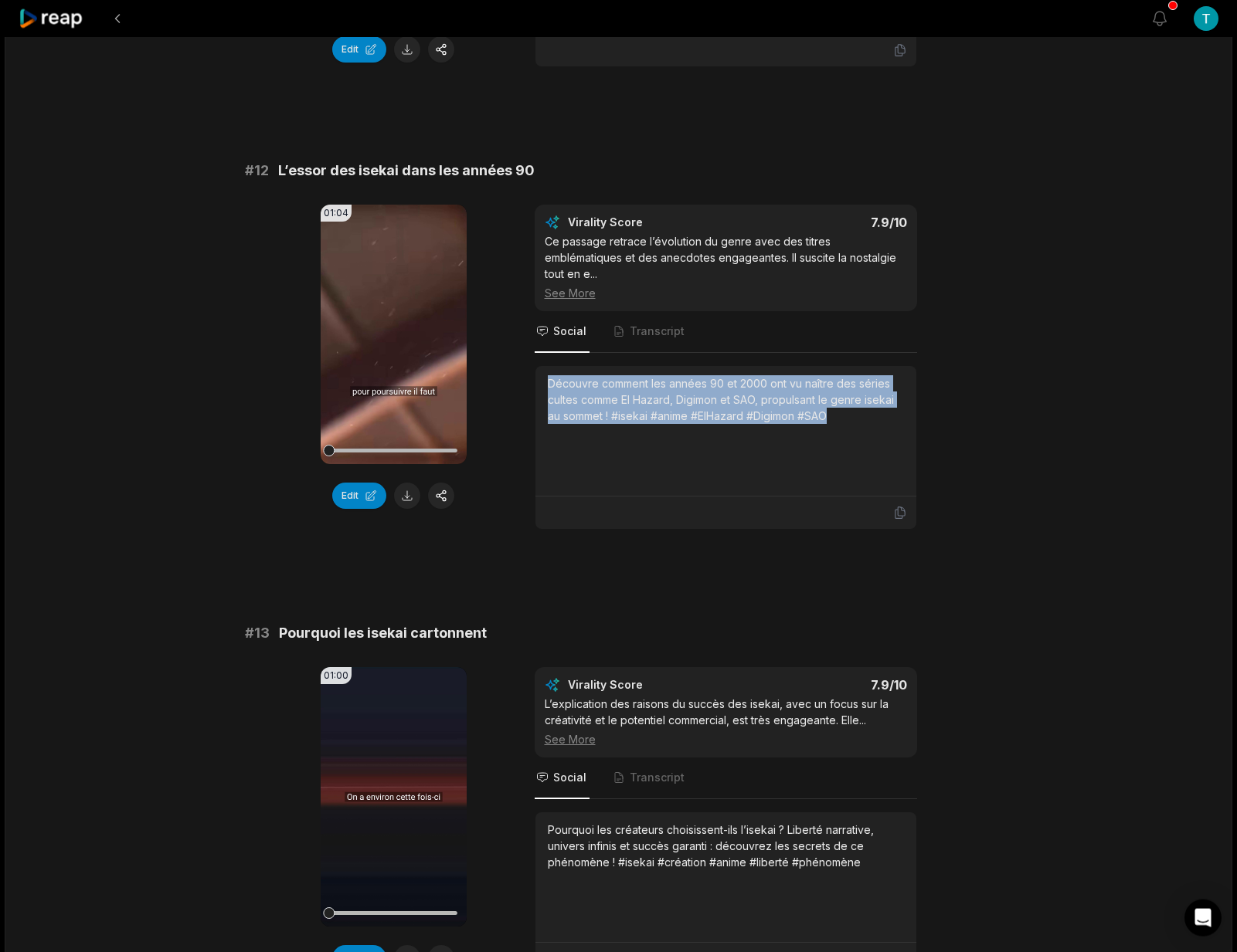
scroll to position [507, 0]
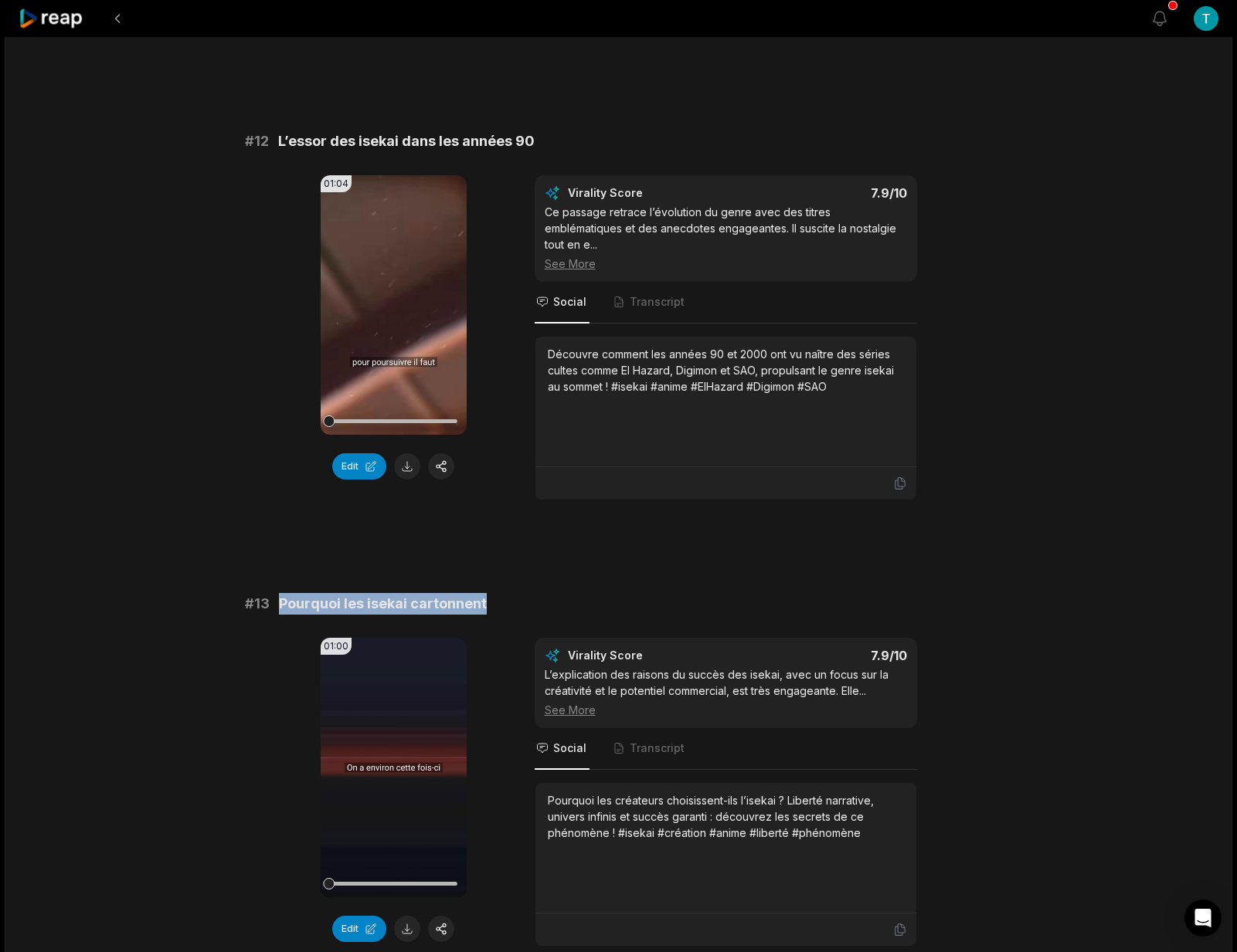
drag, startPoint x: 486, startPoint y: 586, endPoint x: 278, endPoint y: 588, distance: 208.0
click at [278, 593] on div "# 13 Pourquoi les isekai cartonnent" at bounding box center [618, 604] width 748 height 22
copy span "Pourquoi les isekai cartonnent"
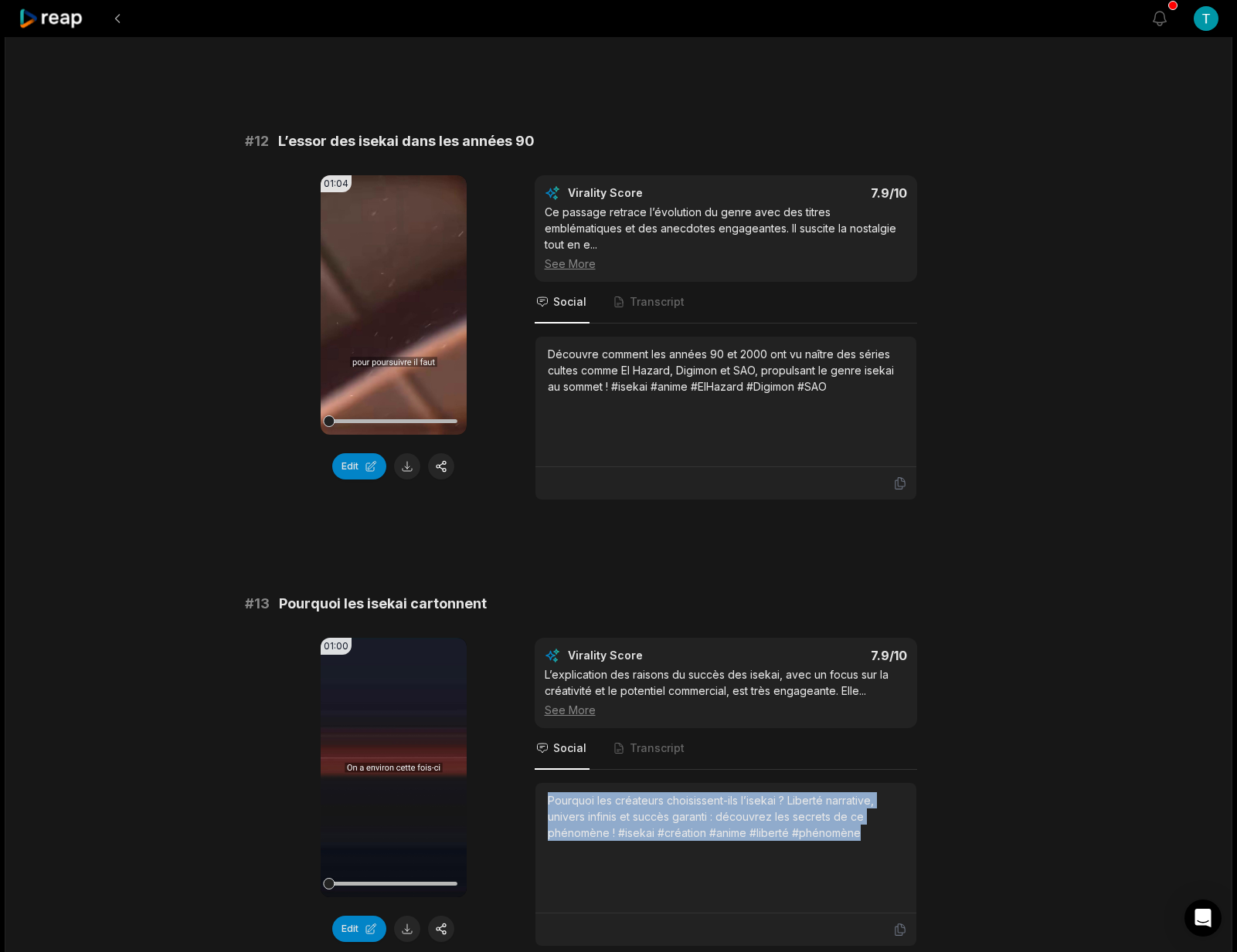
drag, startPoint x: 867, startPoint y: 823, endPoint x: 546, endPoint y: 788, distance: 322.9
click at [546, 788] on div "Pourquoi les créateurs choisissent-ils l’isekai ? Liberté narrative, univers in…" at bounding box center [725, 848] width 381 height 131
copy div "Pourquoi les créateurs choisissent-ils l’isekai ? Liberté narrative, univers in…"
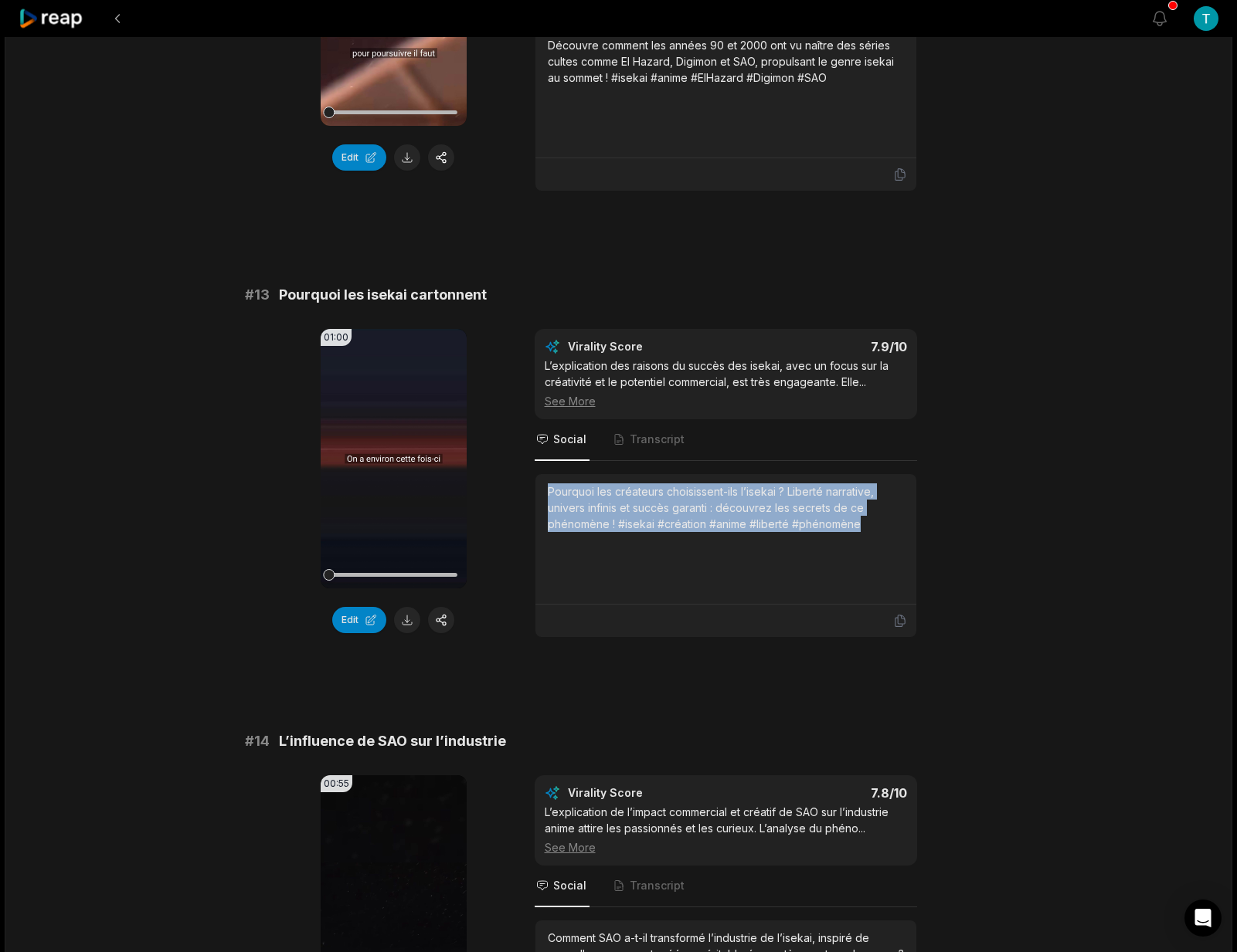
scroll to position [951, 0]
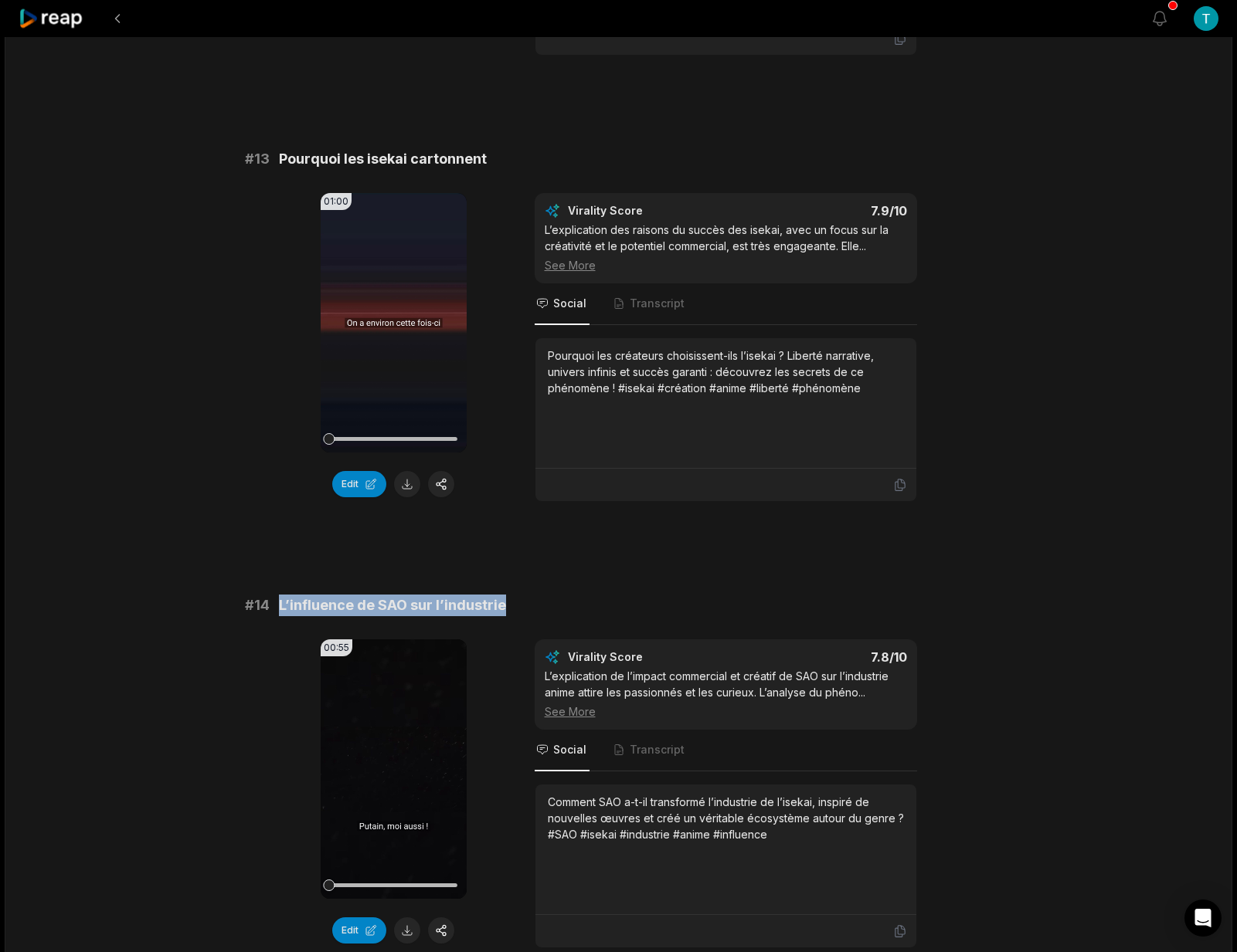
drag, startPoint x: 505, startPoint y: 590, endPoint x: 322, endPoint y: 593, distance: 183.0
click at [274, 594] on div "# 14 L’influence de SAO sur l’industrie" at bounding box center [618, 605] width 748 height 22
copy span "L’influence de SAO sur l’industrie"
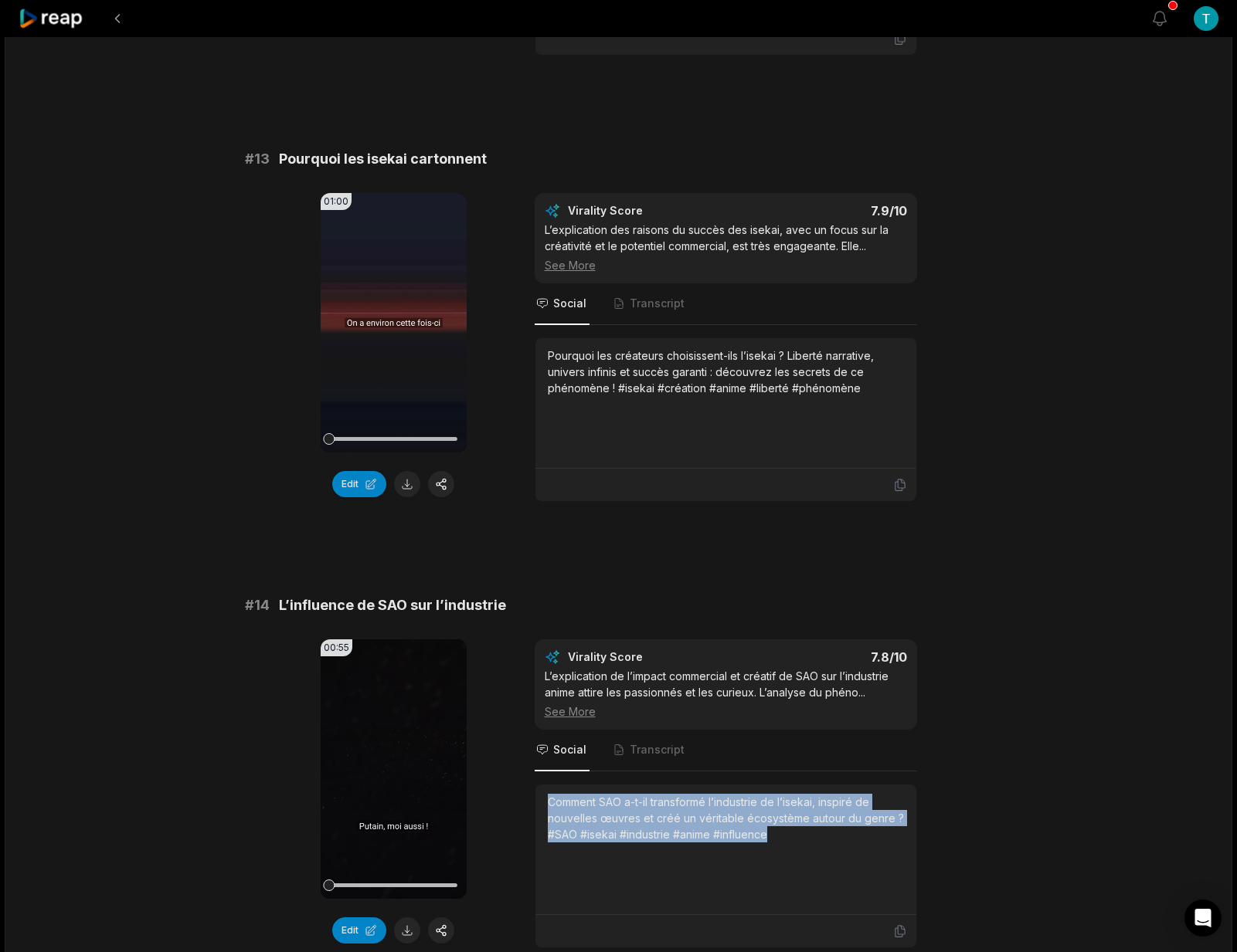
drag, startPoint x: 782, startPoint y: 825, endPoint x: 550, endPoint y: 787, distance: 235.1
click at [550, 794] on div "Comment SAO a-t-il transformé l’industrie de l’isekai, inspiré de nouvelles œuv…" at bounding box center [725, 818] width 356 height 49
copy div "Comment SAO a-t-il transformé l’industrie de l’isekai, inspiré de nouvelles œuv…"
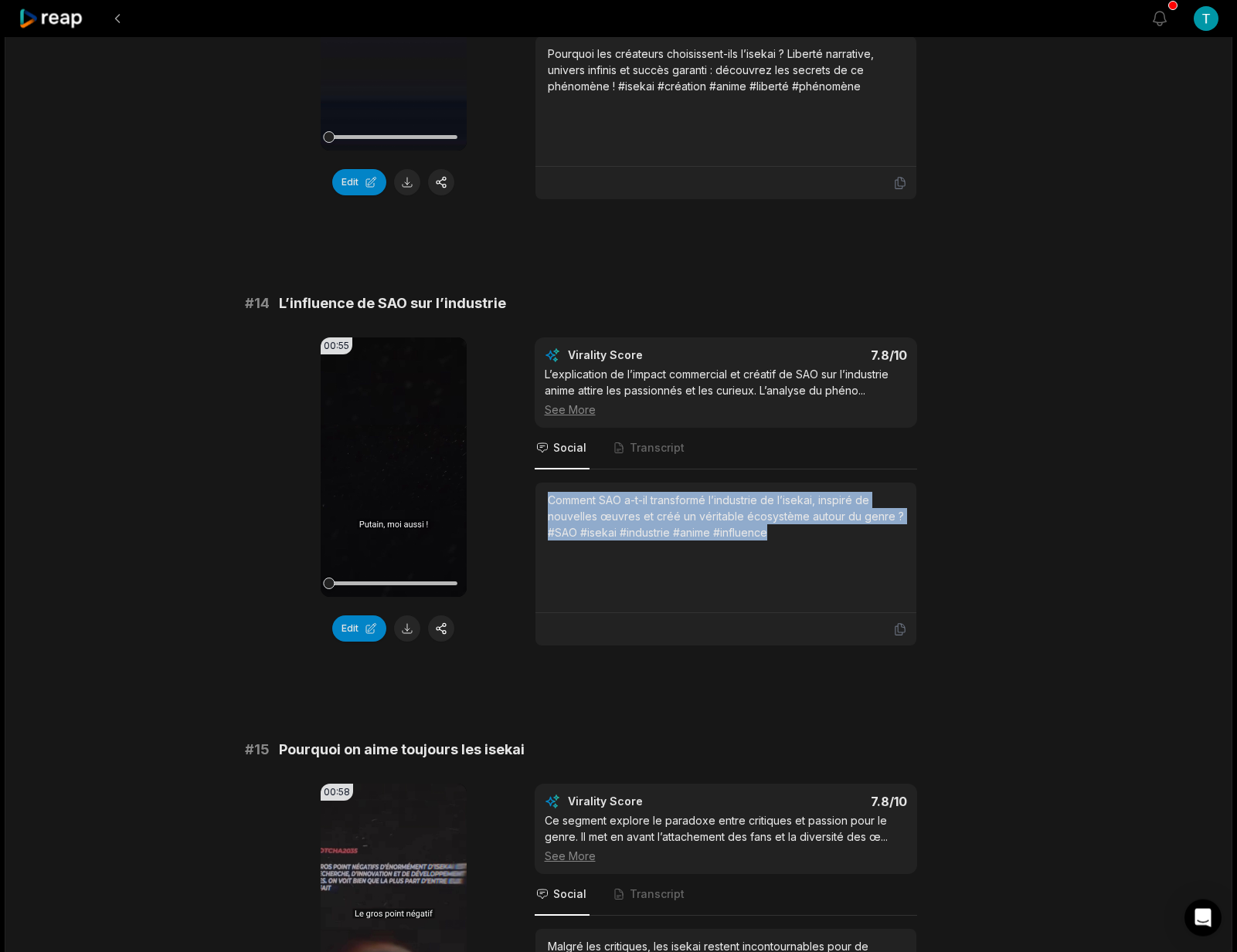
scroll to position [1298, 0]
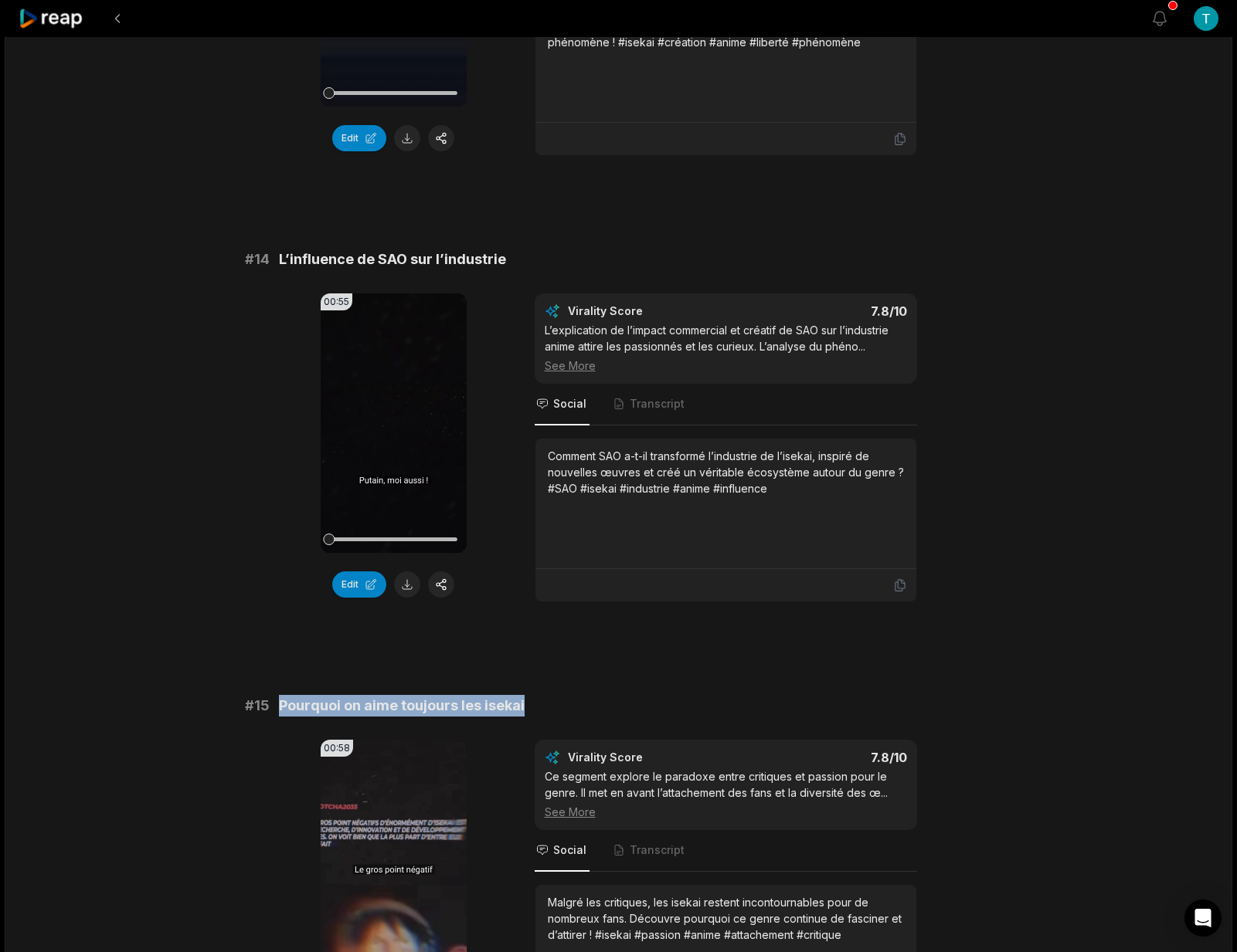
drag, startPoint x: 537, startPoint y: 692, endPoint x: 276, endPoint y: 692, distance: 261.0
click at [276, 695] on div "# 15 Pourquoi on aime toujours les isekai" at bounding box center [618, 706] width 748 height 22
copy span "Pourquoi on aime toujours les isekai"
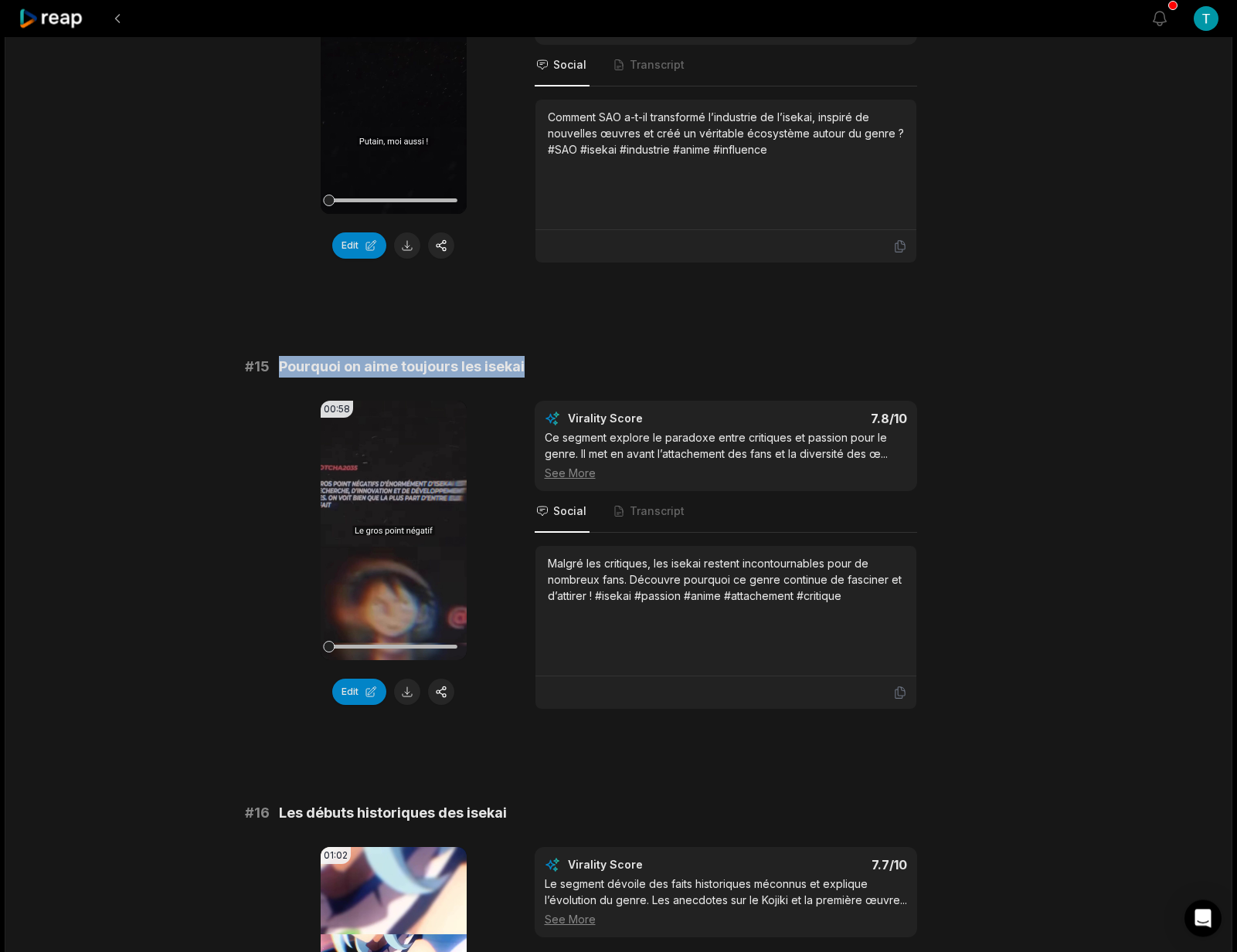
scroll to position [1655, 0]
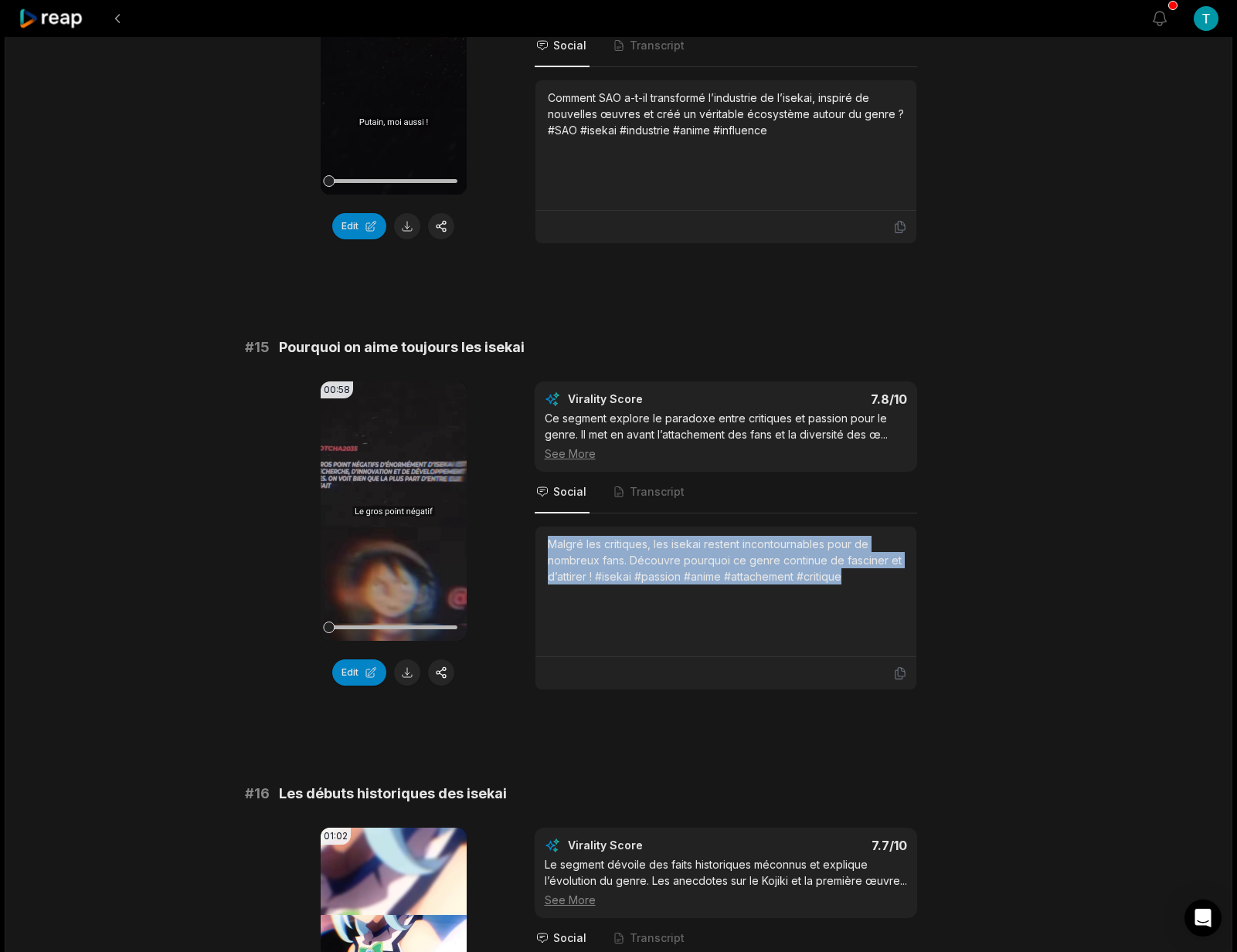
drag, startPoint x: 853, startPoint y: 566, endPoint x: 544, endPoint y: 532, distance: 310.9
click at [544, 532] on div "Malgré les critiques, les isekai restent incontournables pour de nombreux fans.…" at bounding box center [725, 592] width 381 height 131
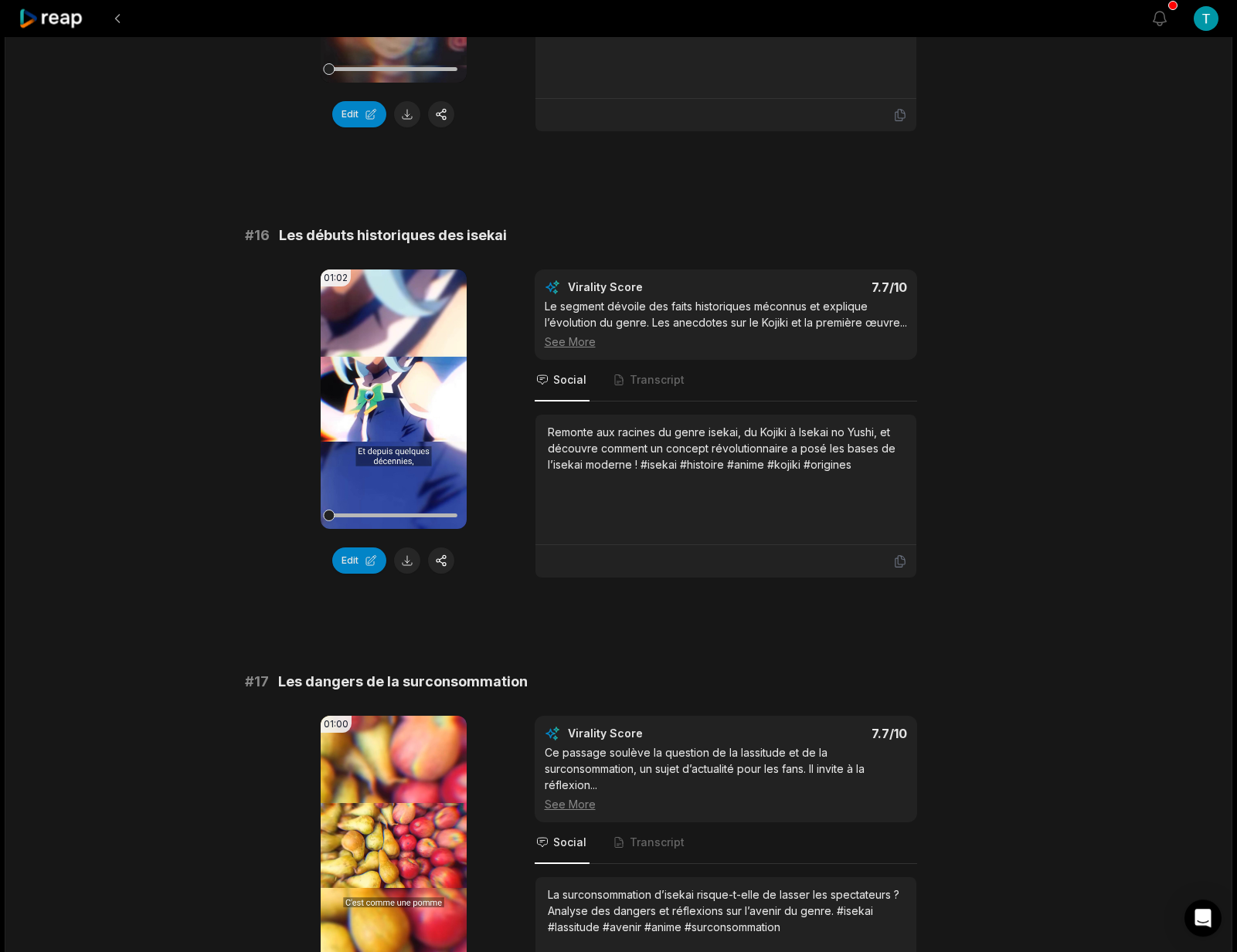
scroll to position [2200, 0]
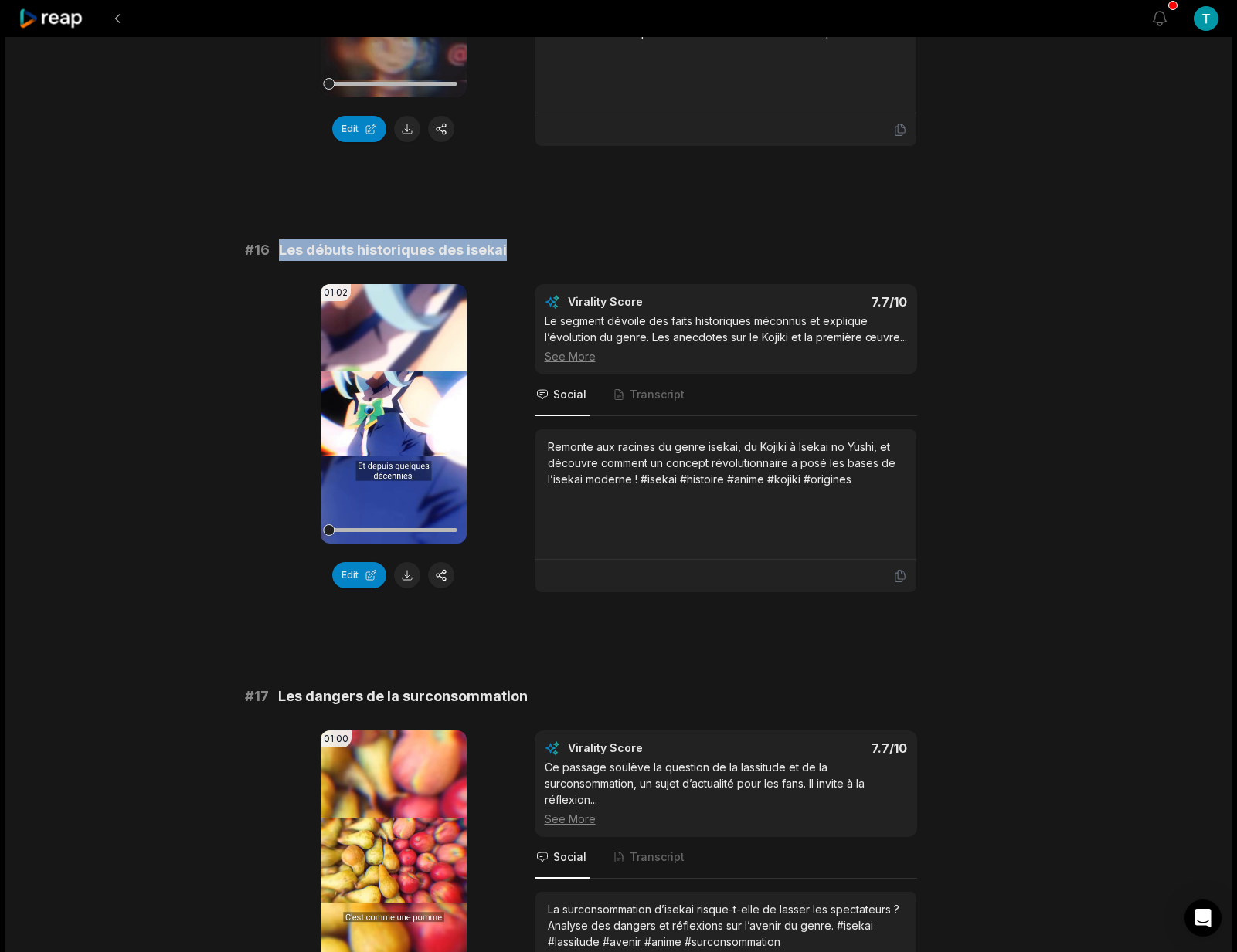
drag, startPoint x: 280, startPoint y: 234, endPoint x: 519, endPoint y: 228, distance: 239.1
click at [519, 239] on div "# 16 Les débuts historiques des isekai" at bounding box center [618, 250] width 748 height 22
click at [855, 484] on div "Remonte aux racines du genre isekai, du Kojiki à Isekai no Yushi, et découvre c…" at bounding box center [725, 463] width 356 height 49
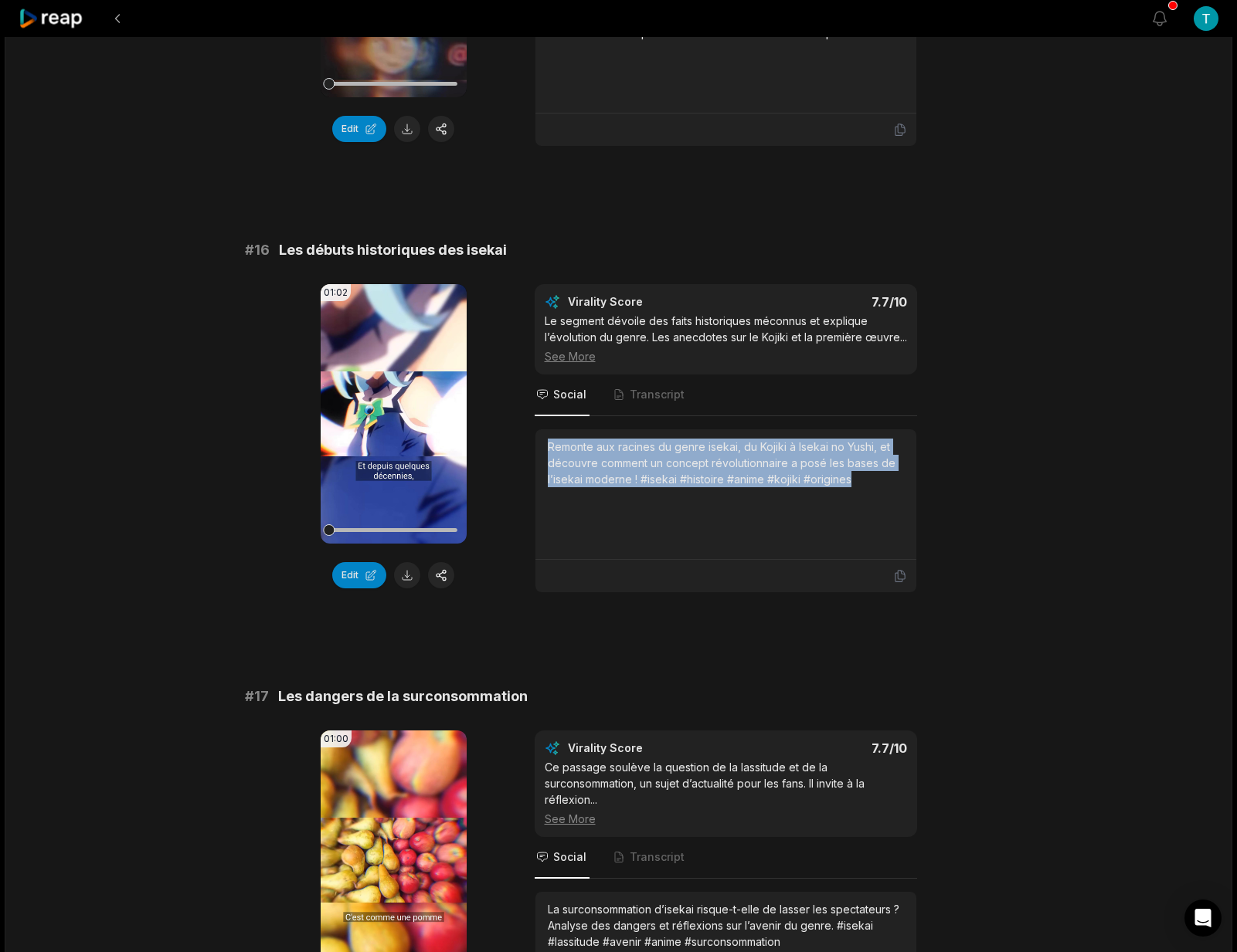
drag, startPoint x: 853, startPoint y: 480, endPoint x: 549, endPoint y: 446, distance: 305.9
click at [549, 446] on div "Remonte aux racines du genre isekai, du Kojiki à Isekai no Yushi, et découvre c…" at bounding box center [725, 463] width 356 height 49
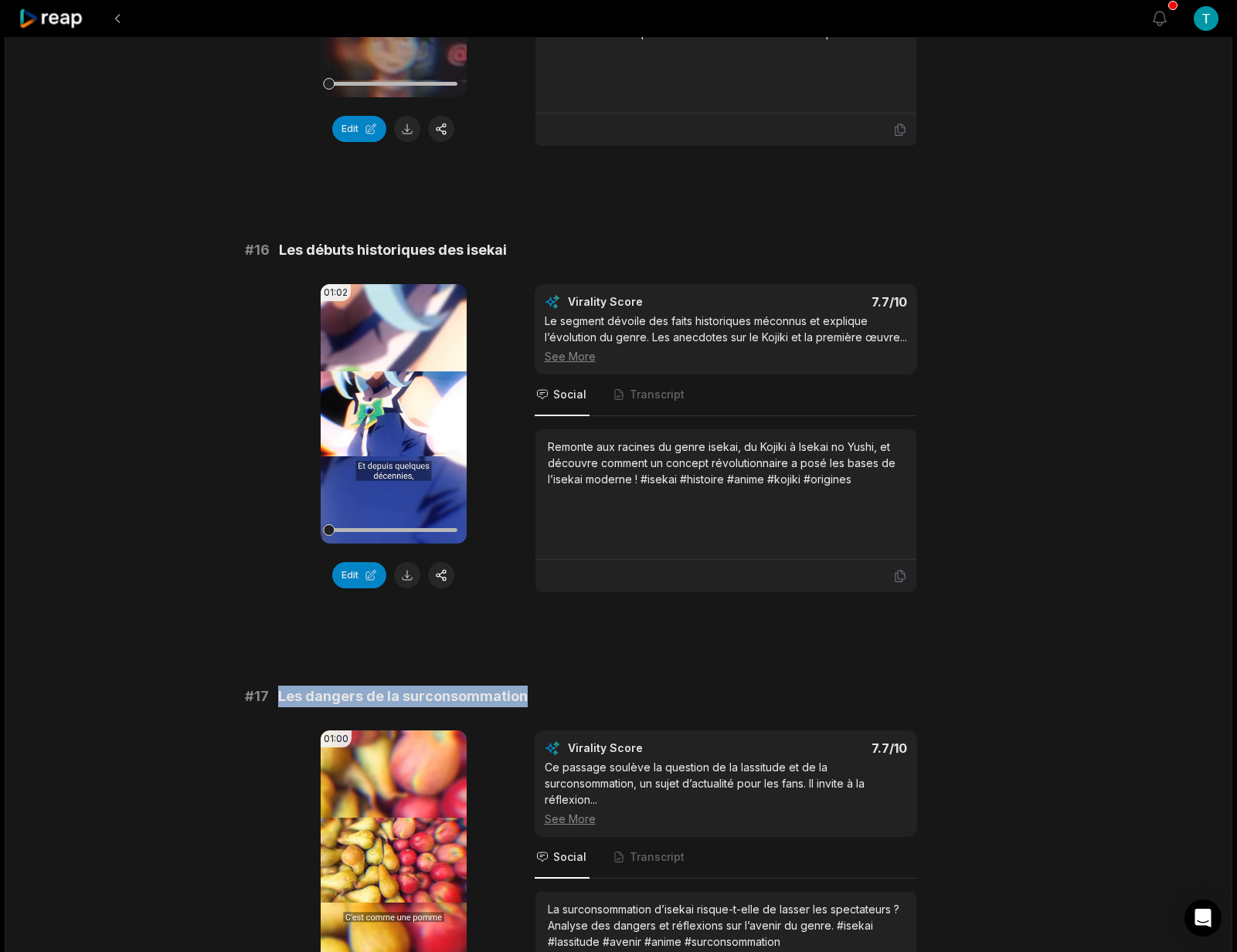
drag, startPoint x: 277, startPoint y: 698, endPoint x: 523, endPoint y: 699, distance: 246.0
click at [523, 699] on div "# 17 Les dangers de la surconsommation" at bounding box center [618, 697] width 748 height 22
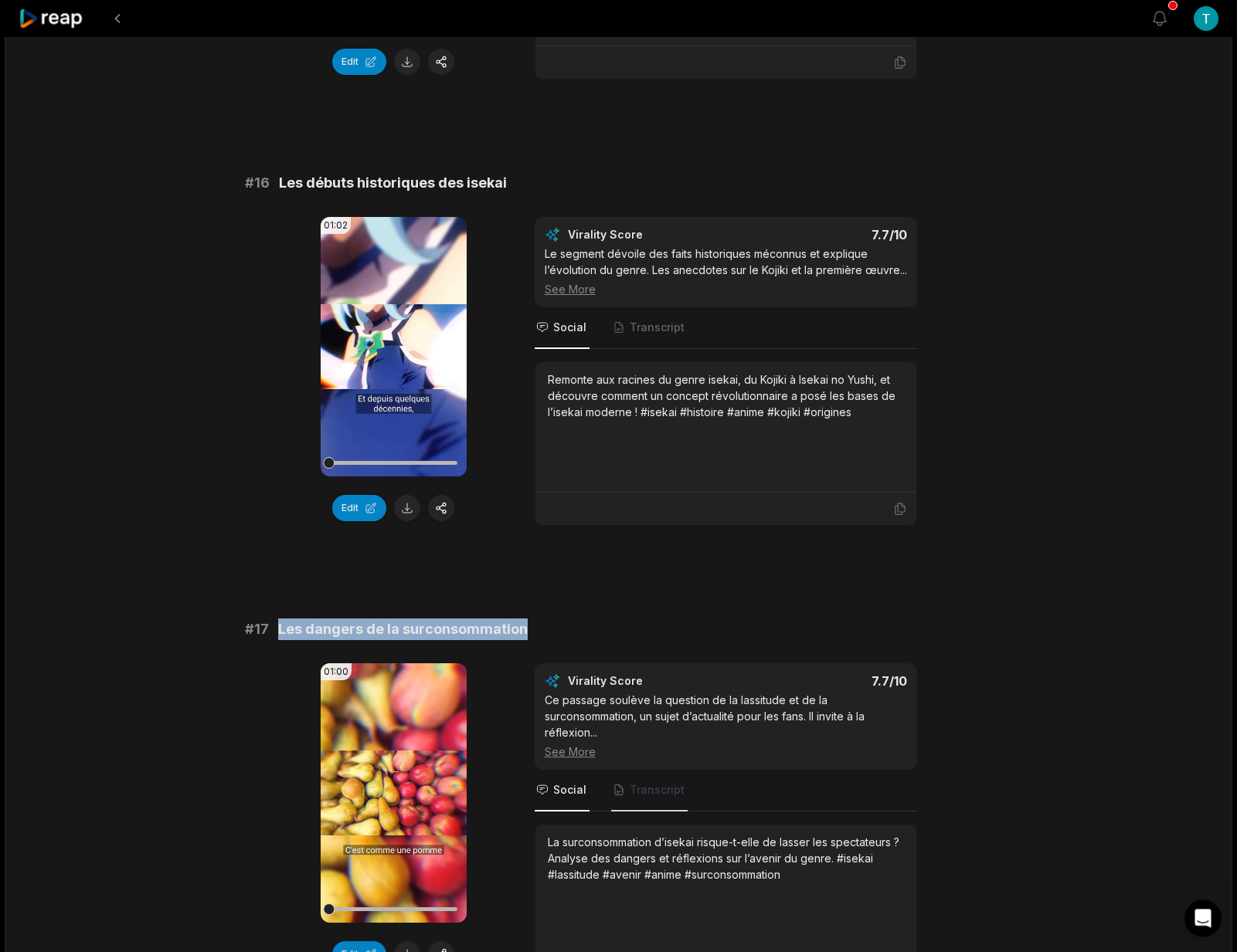
scroll to position [2335, 0]
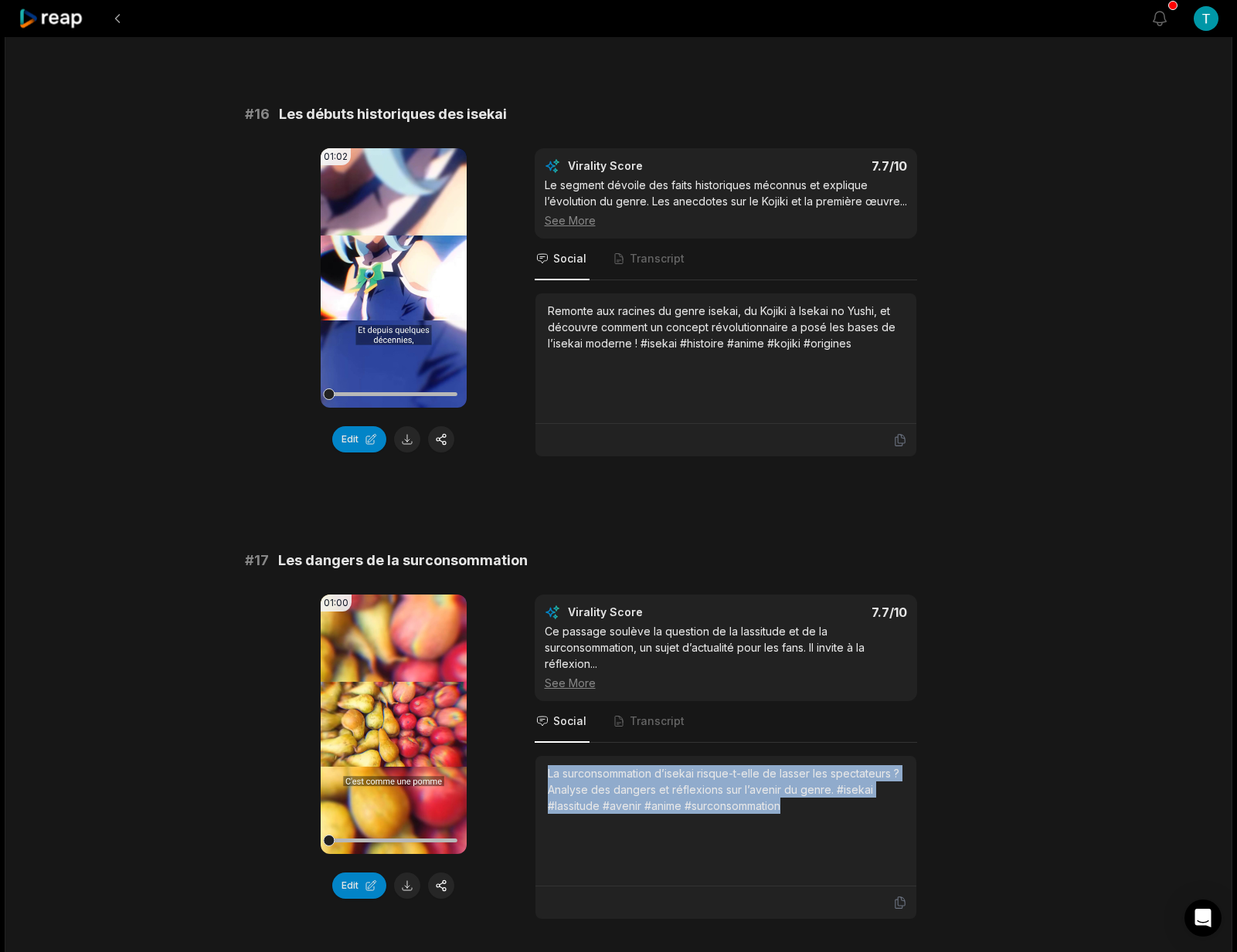
drag, startPoint x: 791, startPoint y: 816, endPoint x: 539, endPoint y: 779, distance: 254.7
click at [539, 779] on div "La surconsommation d’isekai risque-t-elle de lasser les spectateurs ? Analyse d…" at bounding box center [725, 821] width 381 height 131
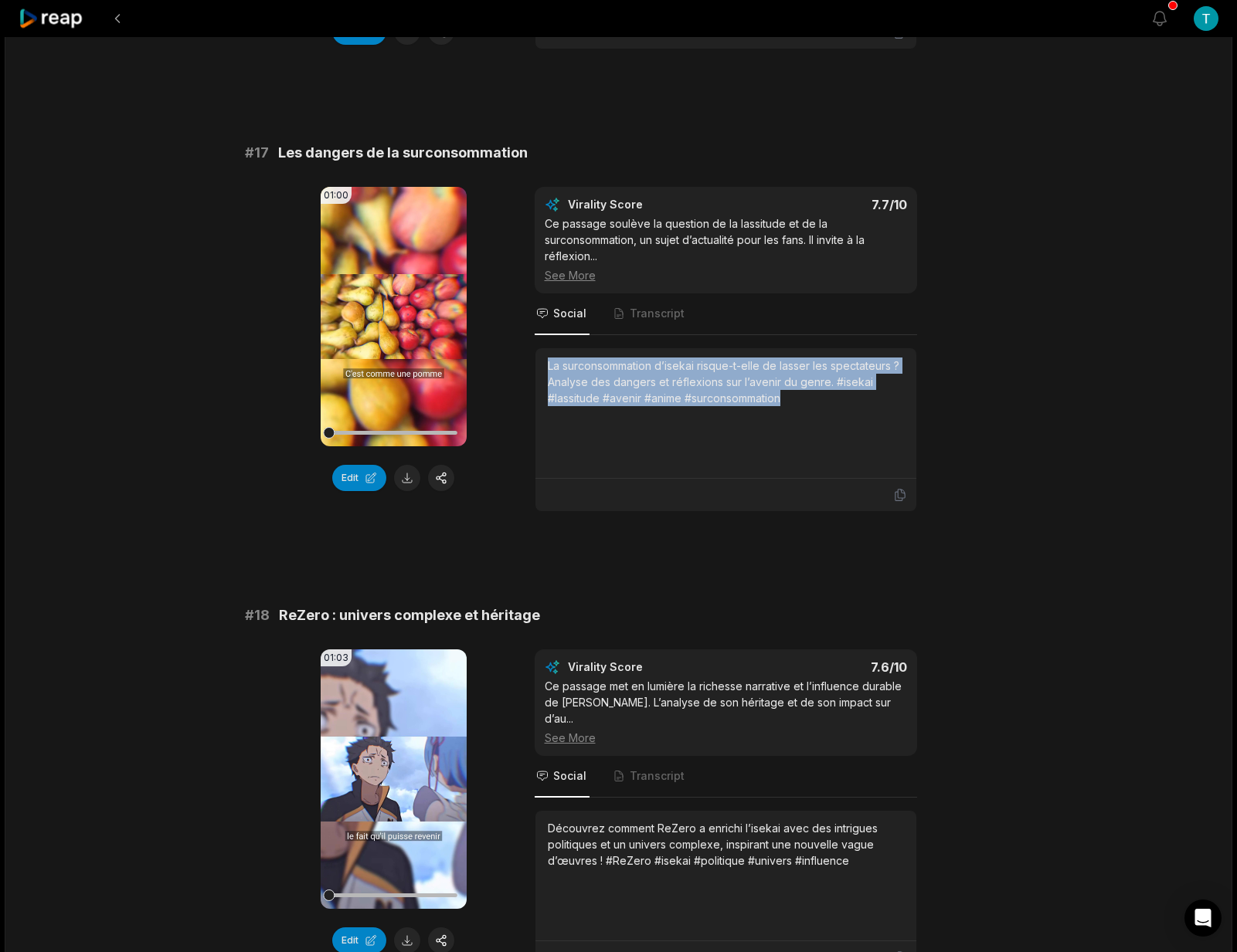
scroll to position [2817, 0]
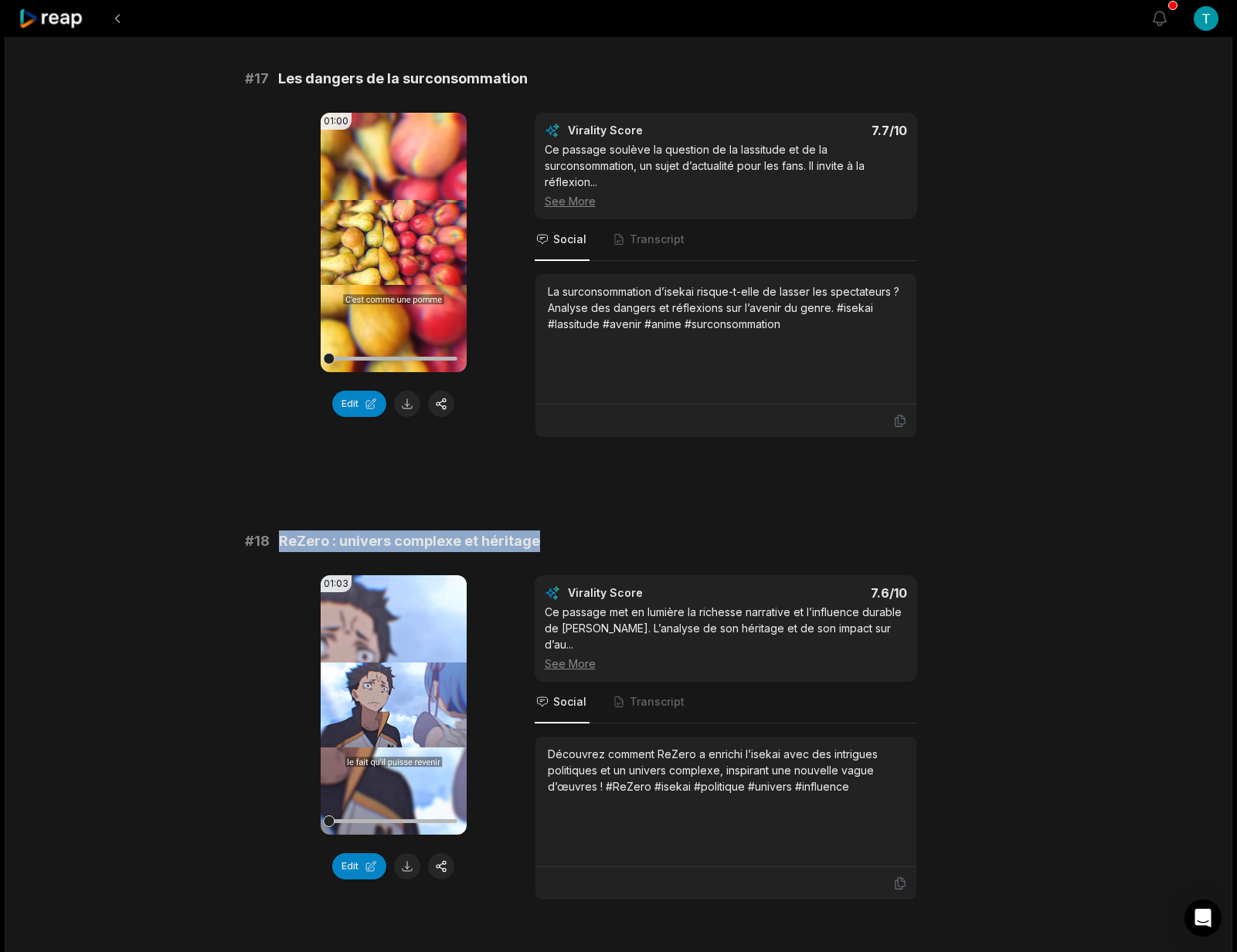
drag, startPoint x: 537, startPoint y: 543, endPoint x: 282, endPoint y: 546, distance: 255.0
click at [282, 546] on div "# 18 ReZero : univers complexe et héritage" at bounding box center [618, 542] width 748 height 22
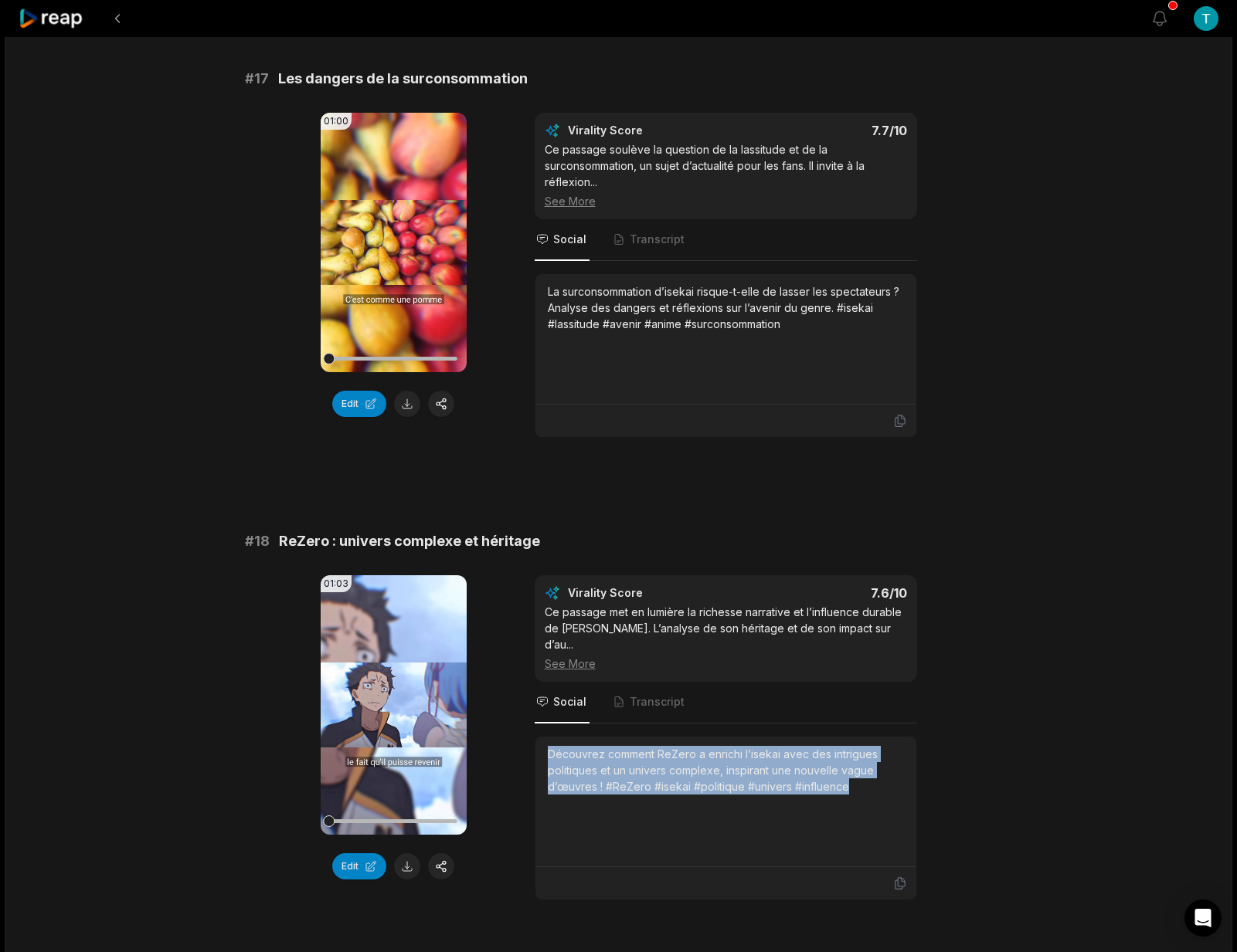
drag, startPoint x: 855, startPoint y: 770, endPoint x: 543, endPoint y: 733, distance: 314.2
click at [543, 737] on div "Découvrez comment ReZero a enrichi l’isekai avec des intrigues politiques et un…" at bounding box center [725, 802] width 381 height 131
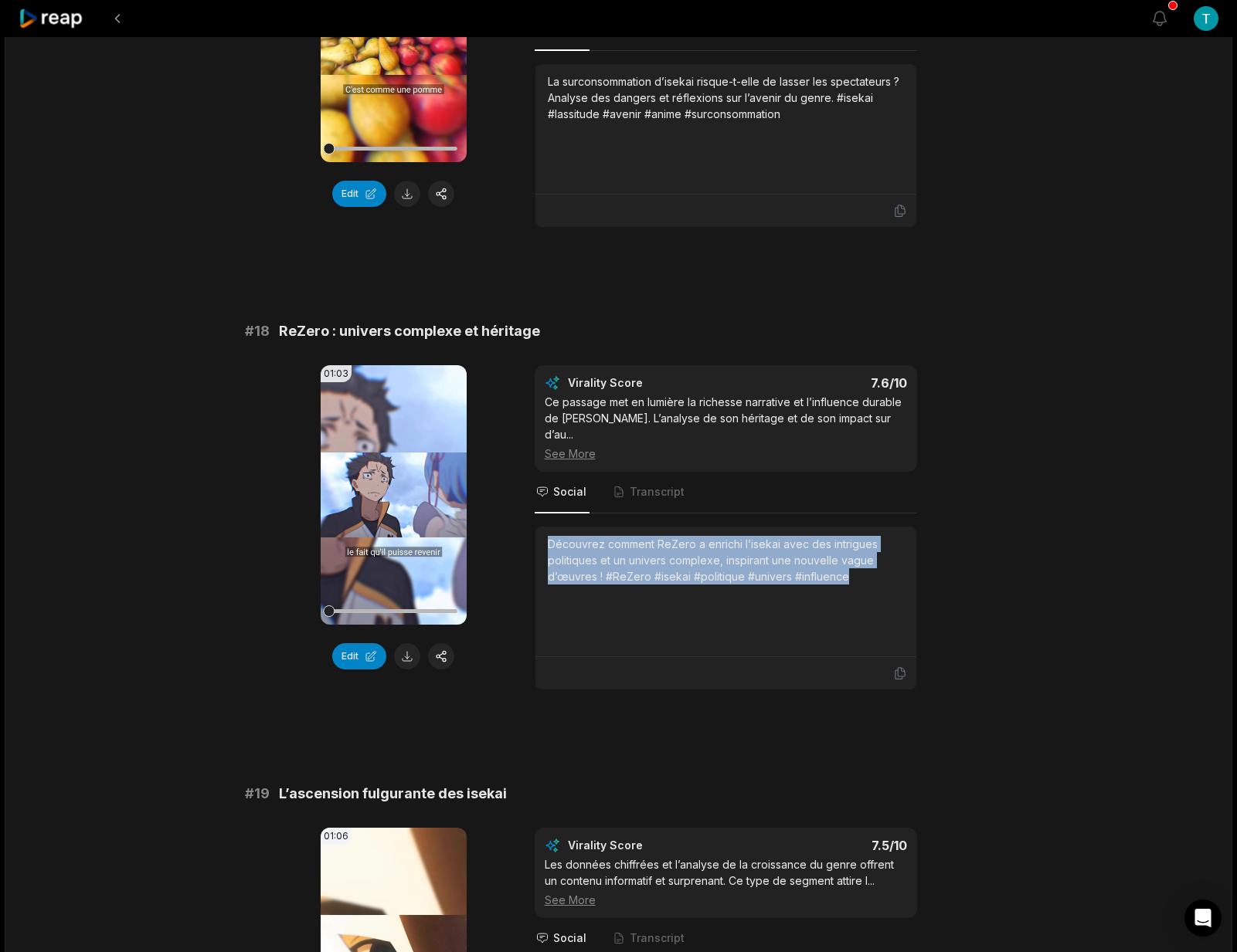
scroll to position [3286, 0]
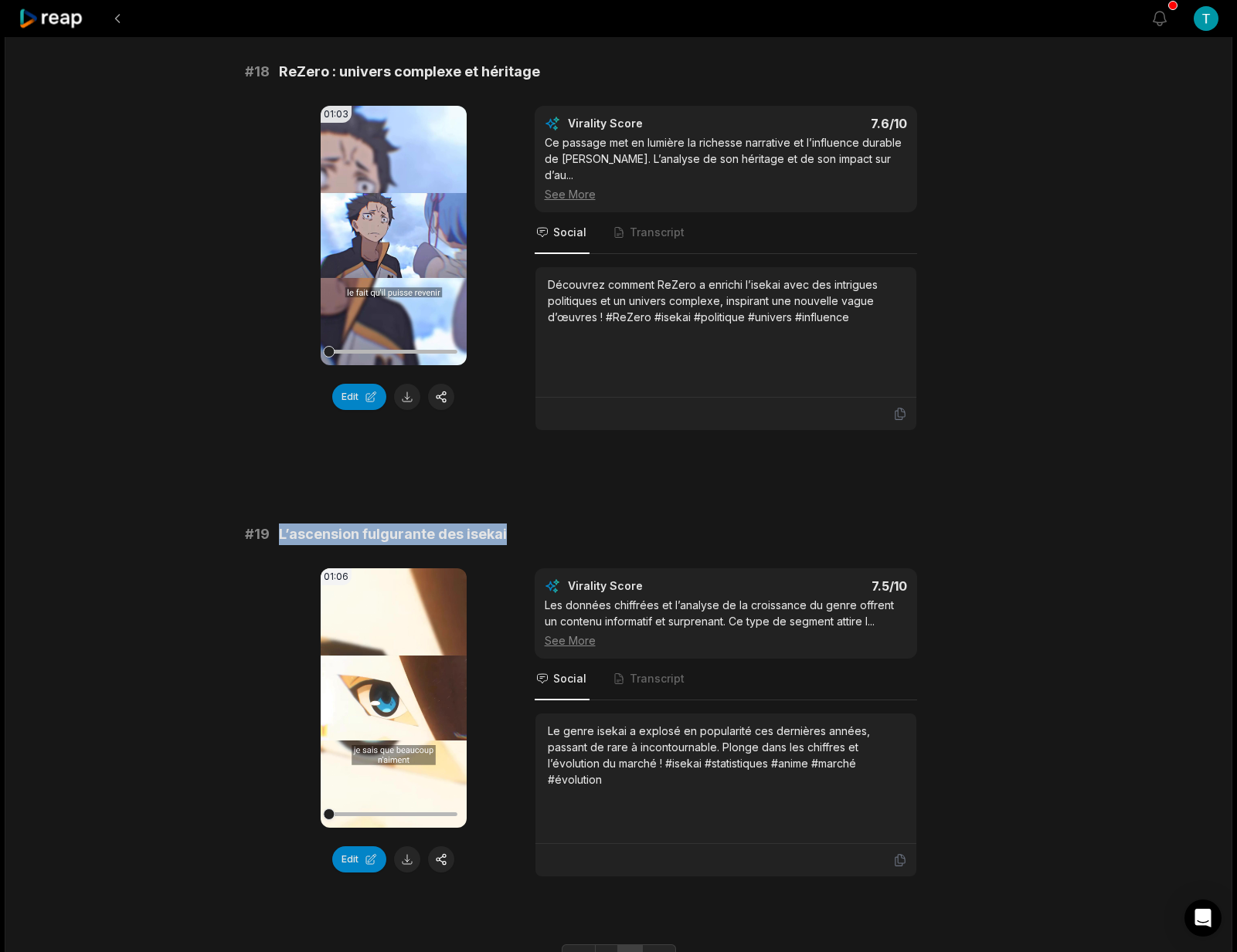
drag, startPoint x: 510, startPoint y: 519, endPoint x: 272, endPoint y: 518, distance: 238.0
click at [272, 523] on div "# 19 L’ascension fulgurante des isekai" at bounding box center [618, 534] width 748 height 22
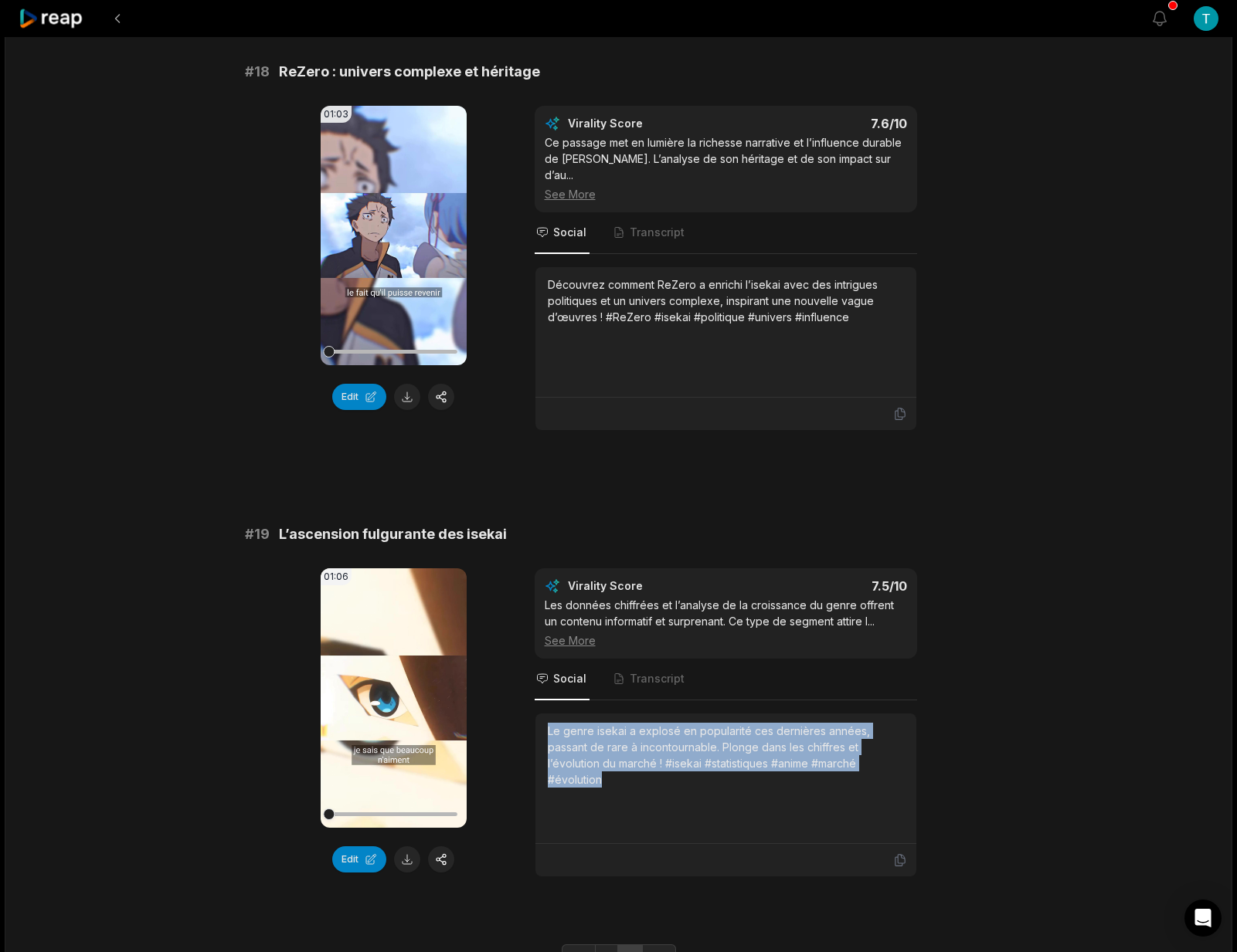
drag, startPoint x: 609, startPoint y: 768, endPoint x: 549, endPoint y: 719, distance: 77.5
click at [549, 723] on div "Le genre isekai a explosé en popularité ces dernières années, passant de rare à…" at bounding box center [725, 754] width 356 height 64
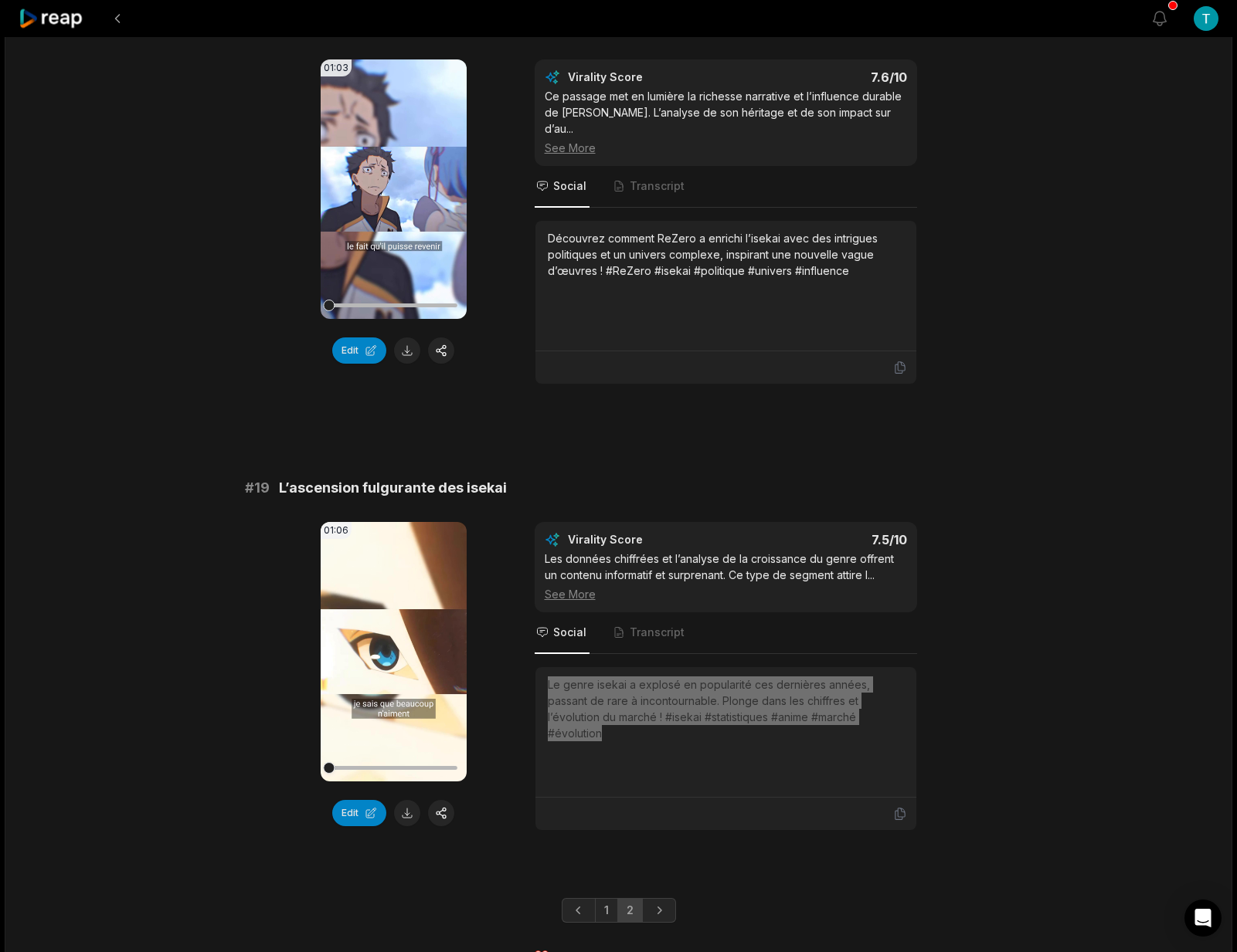
scroll to position [3348, 0]
